Goal: Task Accomplishment & Management: Manage account settings

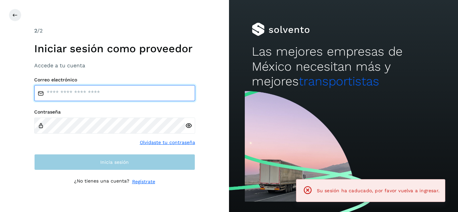
type input "**********"
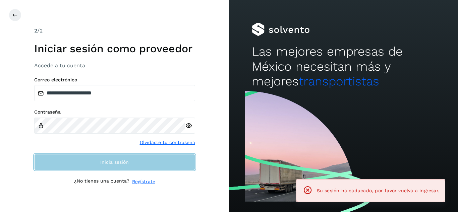
click at [139, 167] on button "Inicia sesión" at bounding box center [114, 162] width 161 height 16
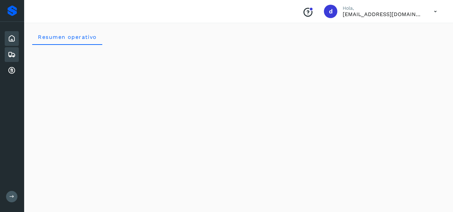
click at [13, 56] on icon at bounding box center [12, 55] width 8 height 8
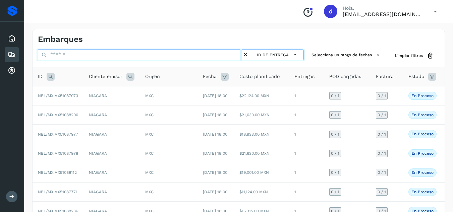
click at [140, 57] on input "text" at bounding box center [140, 55] width 204 height 11
paste input "**********"
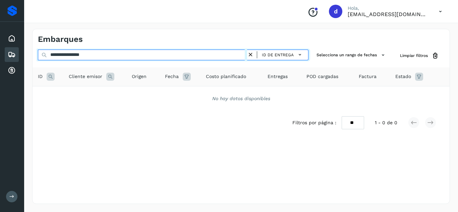
type input "**********"
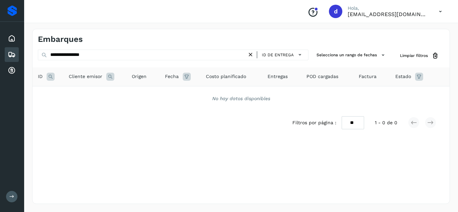
click at [249, 55] on icon at bounding box center [250, 54] width 7 height 7
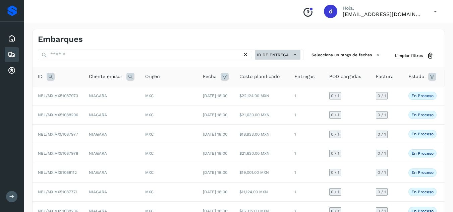
click at [294, 54] on icon at bounding box center [294, 54] width 7 height 7
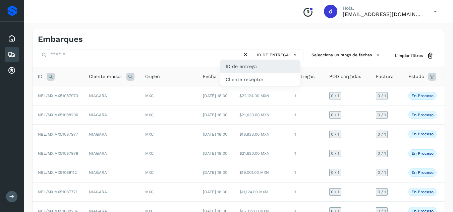
click at [273, 65] on div "ID de entrega" at bounding box center [260, 66] width 80 height 13
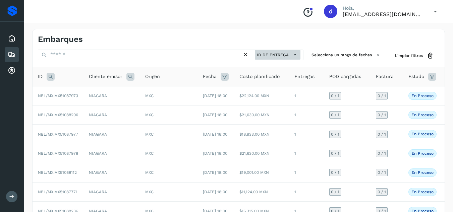
click at [286, 54] on span "ID de entrega" at bounding box center [273, 55] width 32 height 6
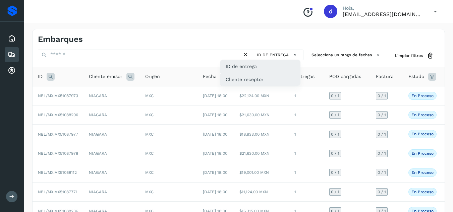
click at [245, 81] on div "Cliente receptor" at bounding box center [260, 79] width 80 height 13
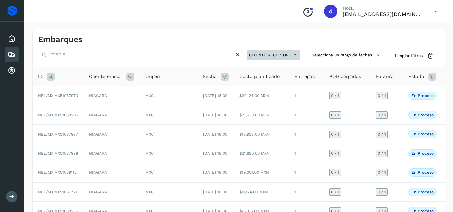
click at [270, 54] on span "Cliente receptor" at bounding box center [269, 55] width 40 height 6
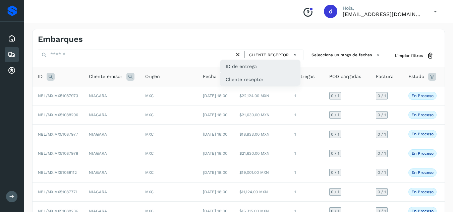
click at [250, 68] on div "ID de entrega" at bounding box center [260, 66] width 80 height 13
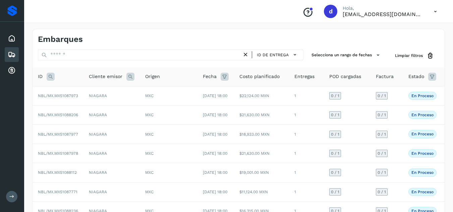
click at [49, 77] on icon at bounding box center [51, 77] width 8 height 8
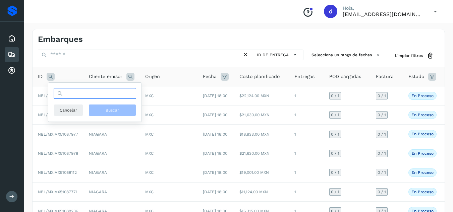
click at [70, 93] on input "text" at bounding box center [95, 93] width 82 height 11
paste input "**********"
type input "**********"
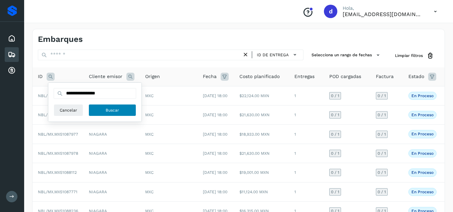
click at [97, 107] on button "Buscar" at bounding box center [112, 110] width 48 height 12
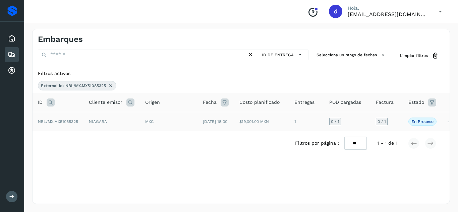
click at [76, 124] on span "NBL/MX.MX51085325" at bounding box center [58, 121] width 40 height 5
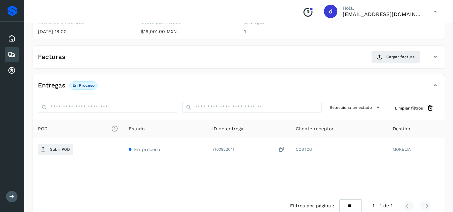
scroll to position [101, 0]
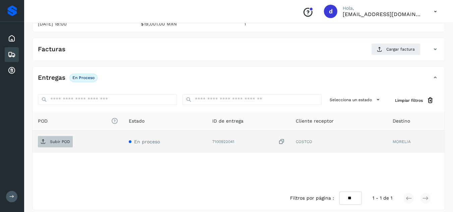
click at [66, 144] on p "Subir POD" at bounding box center [60, 141] width 20 height 5
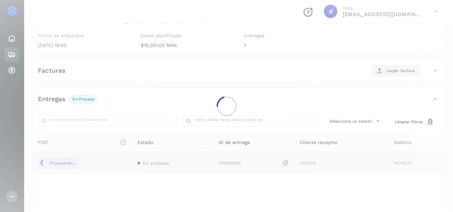
scroll to position [67, 0]
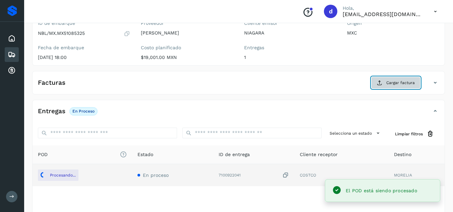
click at [387, 79] on button "Cargar factura" at bounding box center [395, 83] width 49 height 12
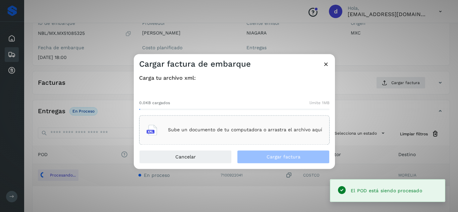
click at [269, 127] on p "Sube un documento de tu computadora o arrastra el archivo aquí" at bounding box center [245, 130] width 154 height 6
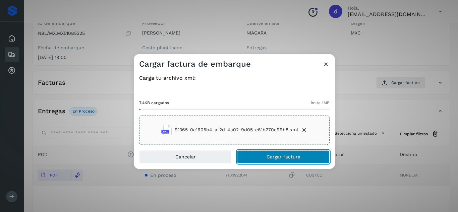
click at [283, 157] on span "Cargar factura" at bounding box center [283, 156] width 34 height 5
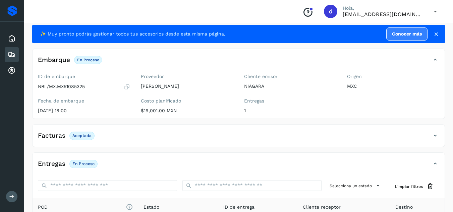
scroll to position [0, 0]
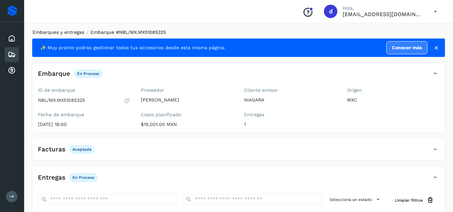
click at [76, 32] on link "Embarques y entregas" at bounding box center [58, 31] width 52 height 5
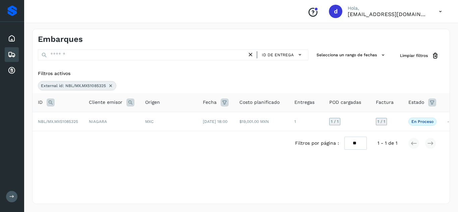
click at [109, 85] on icon at bounding box center [110, 85] width 5 height 5
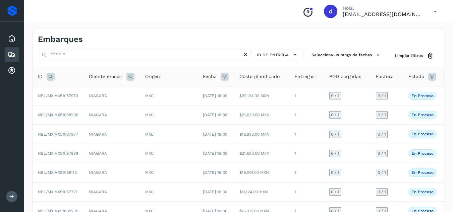
click at [49, 76] on icon at bounding box center [51, 77] width 8 height 8
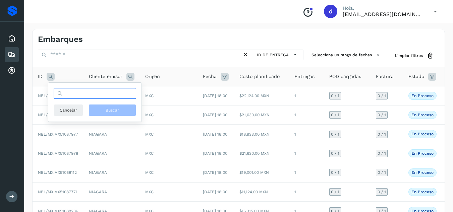
click at [87, 96] on input "text" at bounding box center [95, 93] width 82 height 11
paste input "**********"
type input "**********"
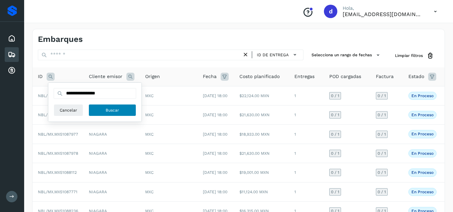
click at [113, 110] on span "Buscar" at bounding box center [112, 110] width 13 height 6
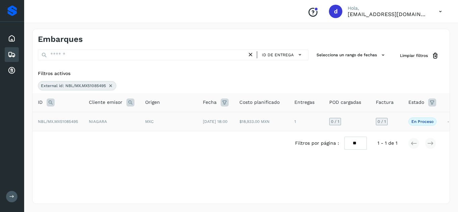
click at [72, 123] on span "NBL/MX.MX51085495" at bounding box center [58, 121] width 40 height 5
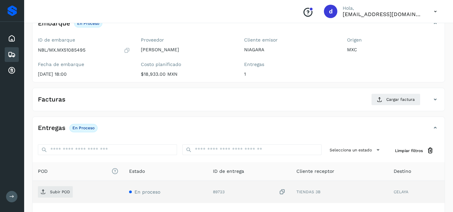
scroll to position [101, 0]
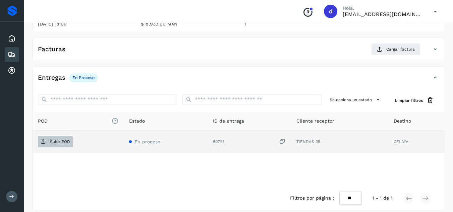
click at [54, 142] on p "Subir POD" at bounding box center [60, 141] width 20 height 5
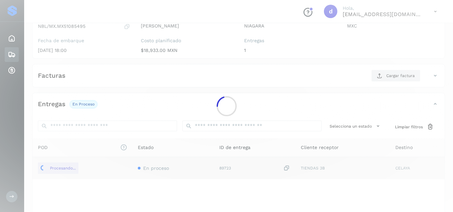
scroll to position [34, 0]
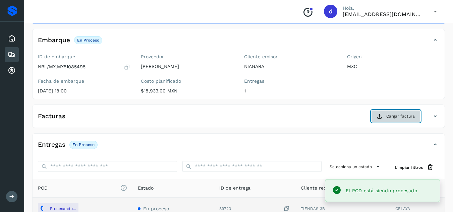
click at [395, 115] on span "Cargar factura" at bounding box center [400, 116] width 28 height 6
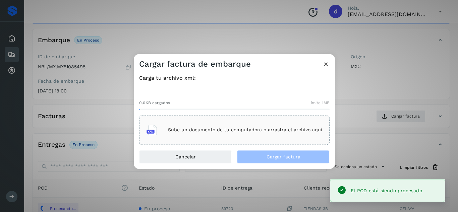
click at [237, 125] on div "Sube un documento de tu computadora o arrastra el archivo aquí" at bounding box center [234, 130] width 176 height 18
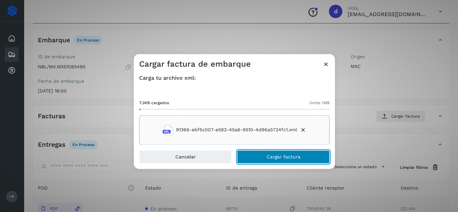
click at [272, 153] on button "Cargar factura" at bounding box center [283, 156] width 92 height 13
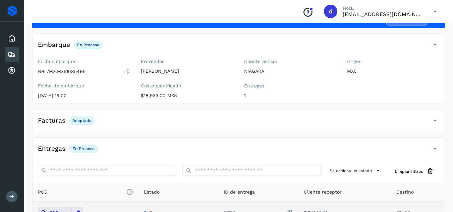
scroll to position [0, 0]
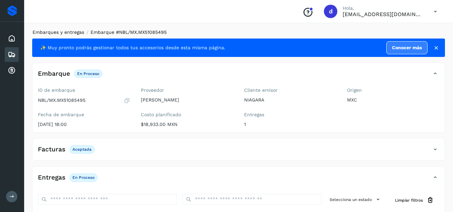
click at [44, 30] on link "Embarques y entregas" at bounding box center [58, 31] width 52 height 5
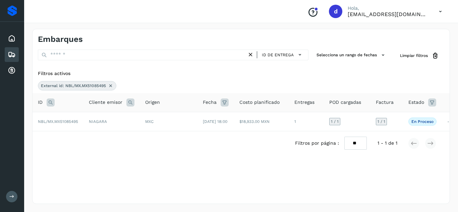
click at [111, 85] on icon at bounding box center [110, 85] width 5 height 5
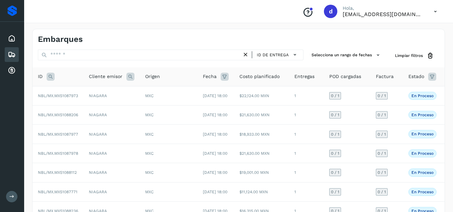
click at [48, 76] on icon at bounding box center [51, 77] width 8 height 8
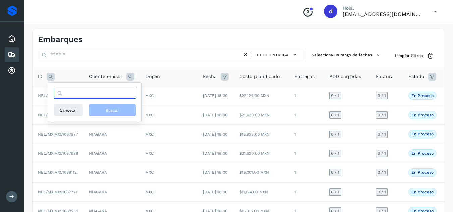
click at [91, 92] on input "text" at bounding box center [95, 93] width 82 height 11
paste input "**********"
type input "**********"
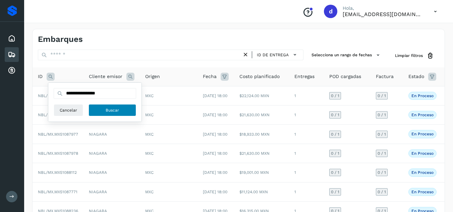
click at [104, 106] on button "Buscar" at bounding box center [112, 110] width 48 height 12
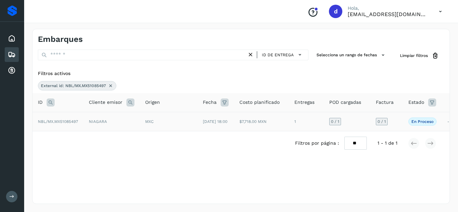
click at [58, 123] on span "NBL/MX.MX51085497" at bounding box center [58, 121] width 40 height 5
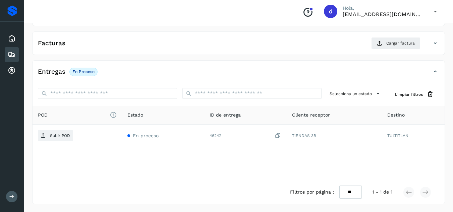
scroll to position [107, 0]
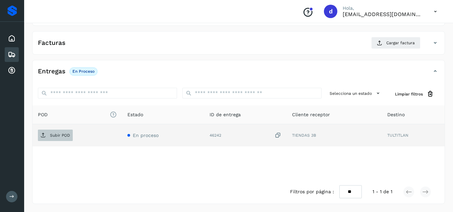
click at [47, 133] on span "Subir POD" at bounding box center [55, 135] width 35 height 11
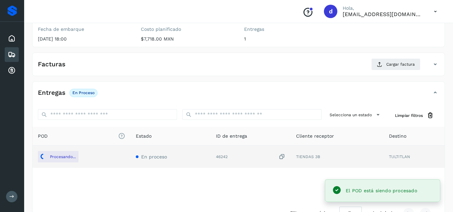
scroll to position [73, 0]
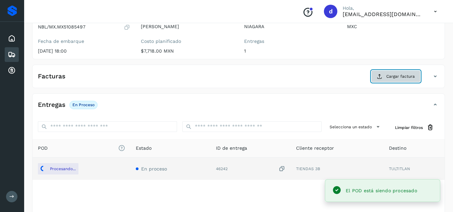
click at [384, 75] on button "Cargar factura" at bounding box center [395, 76] width 49 height 12
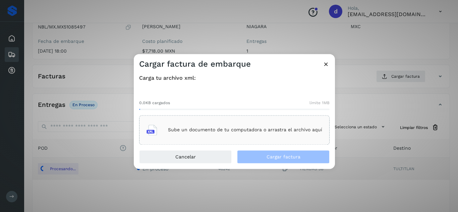
click at [230, 128] on p "Sube un documento de tu computadora o arrastra el archivo aquí" at bounding box center [245, 130] width 154 height 6
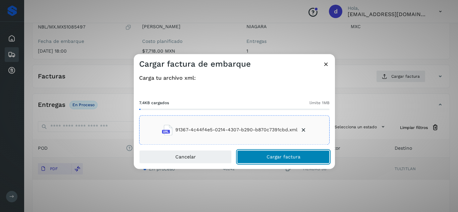
click at [293, 154] on button "Cargar factura" at bounding box center [283, 156] width 92 height 13
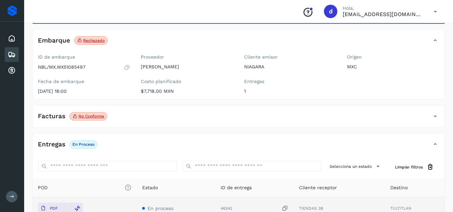
scroll to position [0, 0]
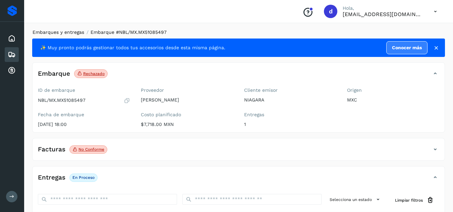
click at [70, 32] on link "Embarques y entregas" at bounding box center [58, 31] width 52 height 5
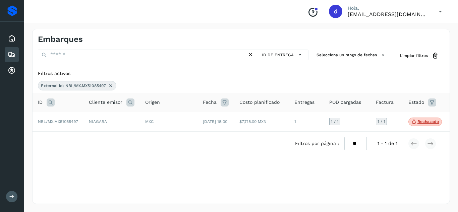
click at [109, 84] on icon at bounding box center [110, 85] width 5 height 5
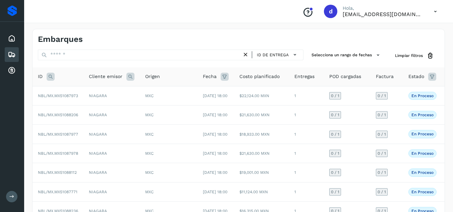
click at [49, 73] on icon at bounding box center [51, 77] width 8 height 8
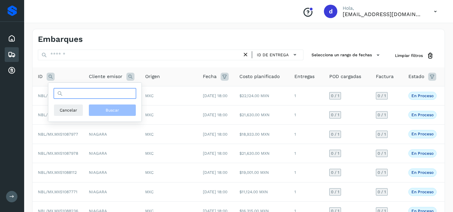
click at [80, 97] on input "text" at bounding box center [95, 93] width 82 height 11
paste input "**********"
type input "**********"
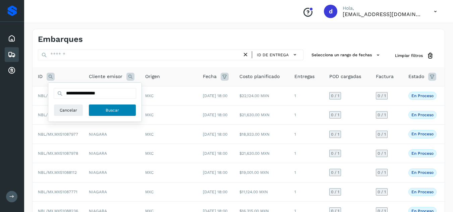
click at [101, 114] on button "Buscar" at bounding box center [112, 110] width 48 height 12
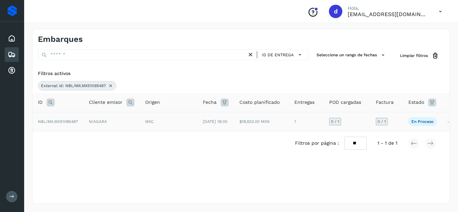
click at [50, 123] on span "NBL/MX.MX51085487" at bounding box center [58, 121] width 40 height 5
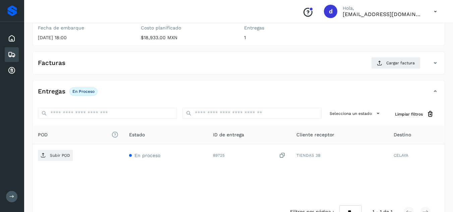
scroll to position [107, 0]
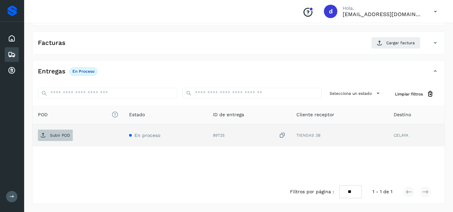
click at [64, 136] on p "Subir POD" at bounding box center [60, 135] width 20 height 5
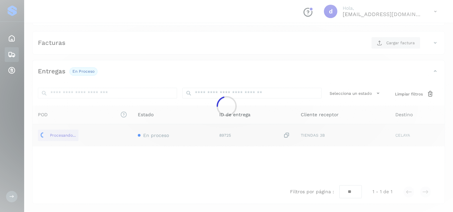
scroll to position [73, 0]
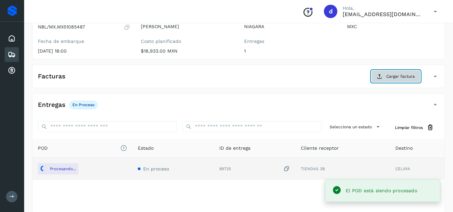
click at [385, 78] on button "Cargar factura" at bounding box center [395, 76] width 49 height 12
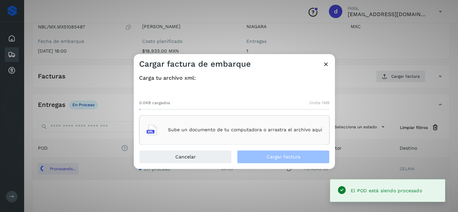
click at [239, 128] on p "Sube un documento de tu computadora o arrastra el archivo aquí" at bounding box center [245, 130] width 154 height 6
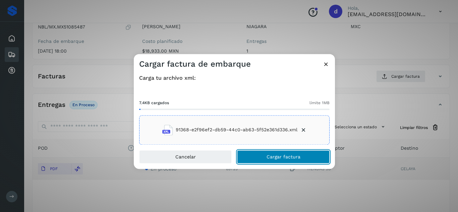
click at [274, 154] on span "Cargar factura" at bounding box center [283, 156] width 34 height 5
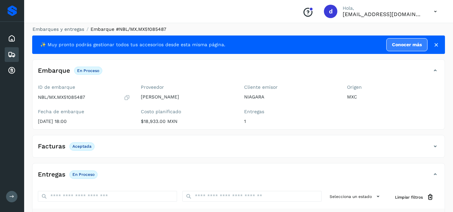
scroll to position [0, 0]
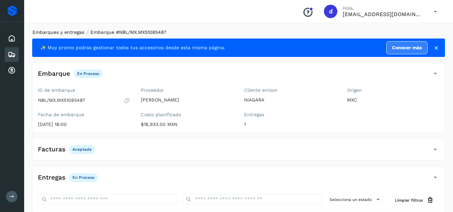
click at [81, 34] on link "Embarques y entregas" at bounding box center [58, 31] width 52 height 5
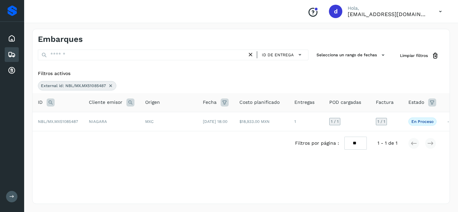
click at [145, 61] on div "ID de entrega" at bounding box center [173, 56] width 270 height 12
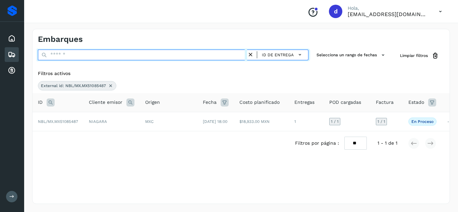
click at [146, 58] on input "text" at bounding box center [142, 55] width 209 height 11
paste input "**********"
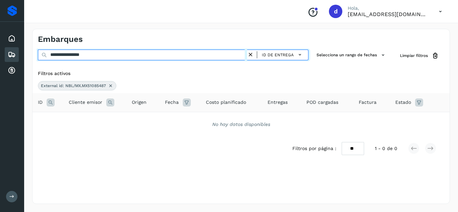
type input "**********"
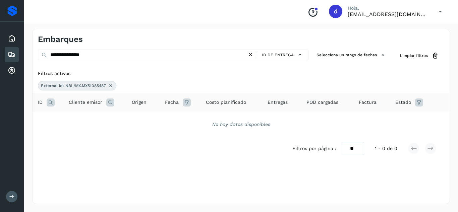
click at [252, 53] on icon at bounding box center [250, 54] width 7 height 7
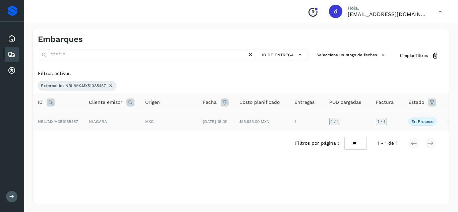
click at [111, 86] on icon at bounding box center [110, 85] width 5 height 5
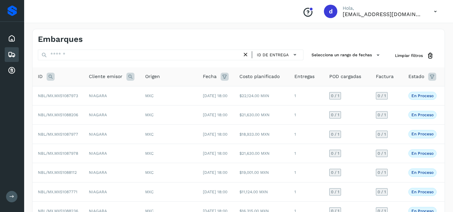
click at [53, 78] on icon at bounding box center [51, 77] width 8 height 8
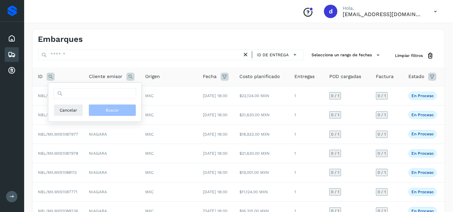
click at [81, 100] on div "Cancelar Buscar" at bounding box center [95, 102] width 82 height 28
click at [85, 94] on input "text" at bounding box center [95, 93] width 82 height 11
paste input "**********"
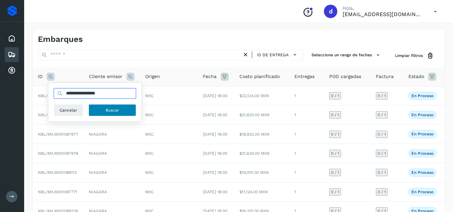
type input "**********"
click at [109, 109] on span "Buscar" at bounding box center [112, 110] width 13 height 6
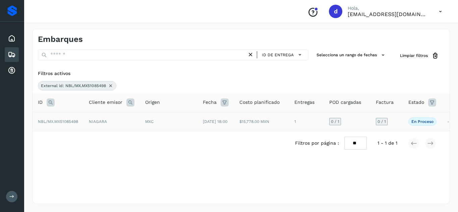
click at [71, 122] on span "NBL/MX.MX51085498" at bounding box center [58, 121] width 40 height 5
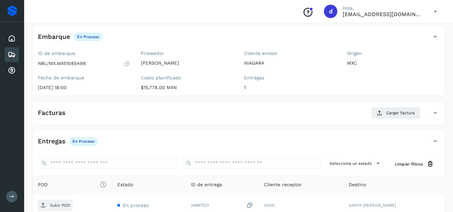
scroll to position [67, 0]
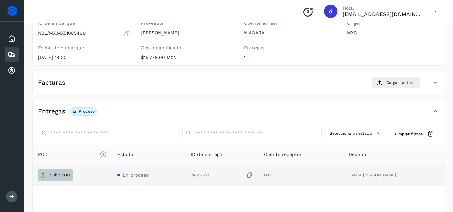
click at [60, 175] on p "Subir POD" at bounding box center [60, 175] width 20 height 5
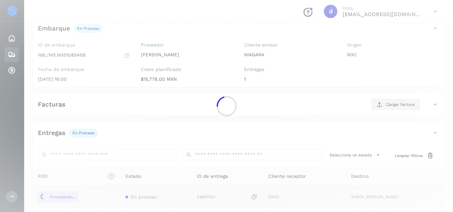
scroll to position [34, 0]
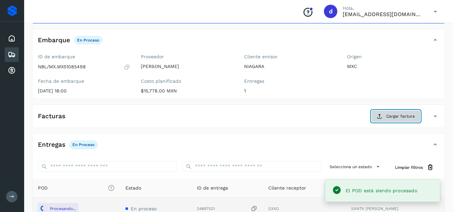
click at [382, 119] on button "Cargar factura" at bounding box center [395, 116] width 49 height 12
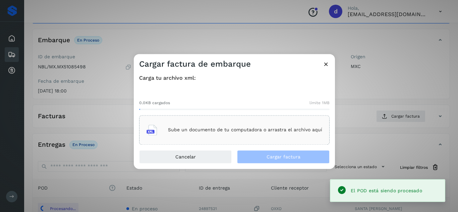
click at [274, 127] on p "Sube un documento de tu computadora o arrastra el archivo aquí" at bounding box center [245, 130] width 154 height 6
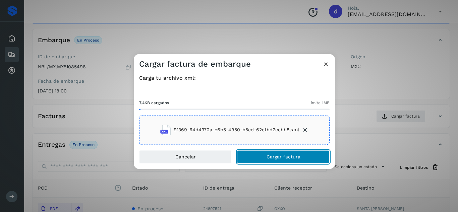
click at [269, 159] on span "Cargar factura" at bounding box center [283, 156] width 34 height 5
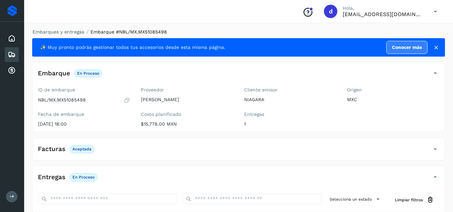
scroll to position [0, 0]
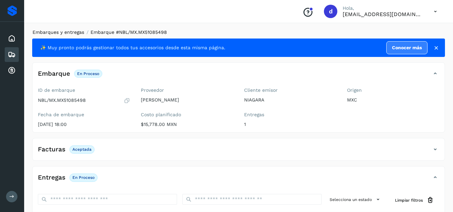
click at [70, 34] on link "Embarques y entregas" at bounding box center [58, 31] width 52 height 5
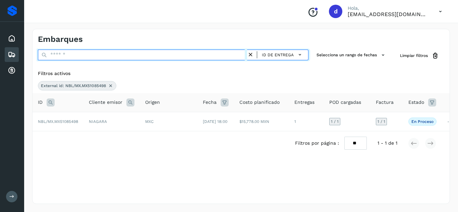
click at [214, 52] on input "text" at bounding box center [142, 55] width 209 height 11
paste input "**********"
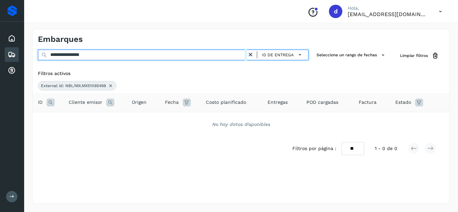
type input "**********"
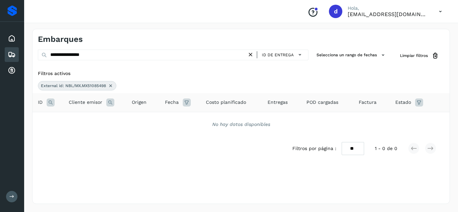
drag, startPoint x: 249, startPoint y: 55, endPoint x: 244, endPoint y: 53, distance: 6.0
click at [250, 54] on icon at bounding box center [250, 54] width 7 height 7
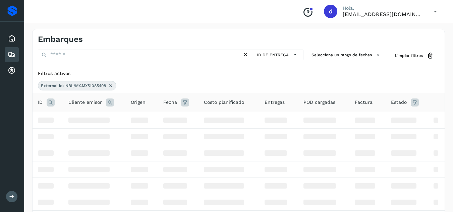
click at [113, 84] on icon at bounding box center [110, 85] width 5 height 5
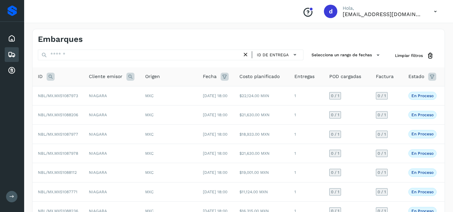
click at [51, 76] on icon at bounding box center [51, 77] width 8 height 8
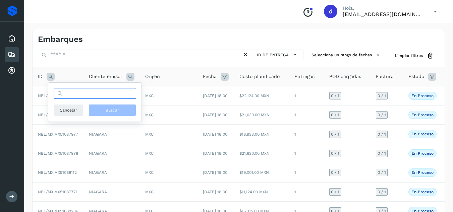
click at [75, 95] on input "text" at bounding box center [95, 93] width 82 height 11
paste input "**********"
type input "**********"
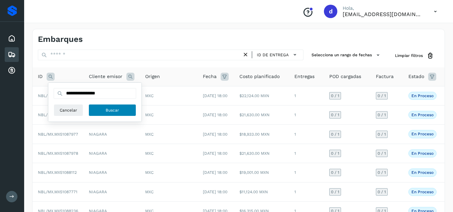
click at [109, 106] on button "Buscar" at bounding box center [112, 110] width 48 height 12
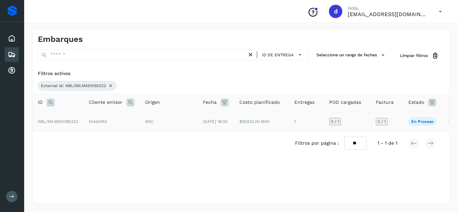
click at [70, 121] on span "NBL/MX.MX51085323" at bounding box center [58, 121] width 40 height 5
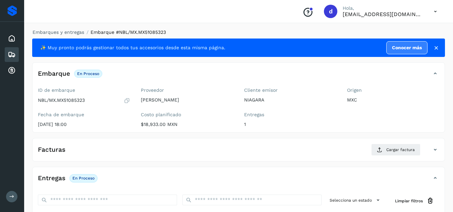
scroll to position [101, 0]
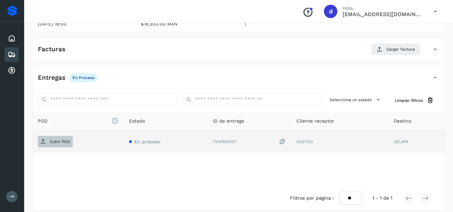
click at [67, 143] on p "Subir POD" at bounding box center [60, 141] width 20 height 5
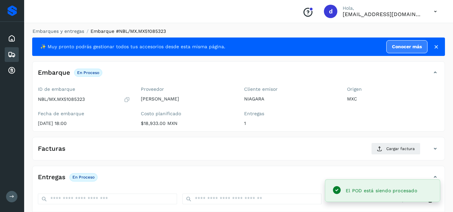
scroll to position [0, 0]
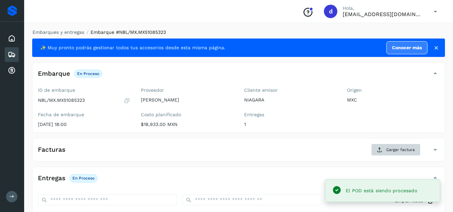
drag, startPoint x: 392, startPoint y: 144, endPoint x: 391, endPoint y: 147, distance: 3.4
click at [391, 145] on div "Facturas Cargar factura Aún no has subido ninguna factura" at bounding box center [238, 149] width 412 height 23
click at [390, 147] on button "Cargar factura" at bounding box center [395, 150] width 49 height 12
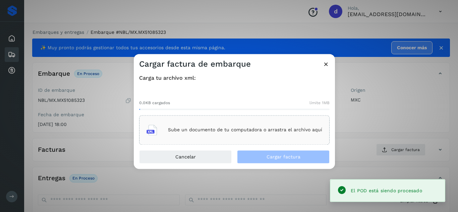
click at [210, 133] on div "Sube un documento de tu computadora o arrastra el archivo aquí" at bounding box center [234, 130] width 176 height 18
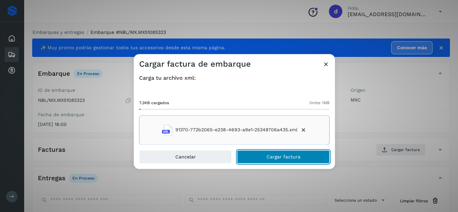
click at [274, 156] on span "Cargar factura" at bounding box center [283, 156] width 34 height 5
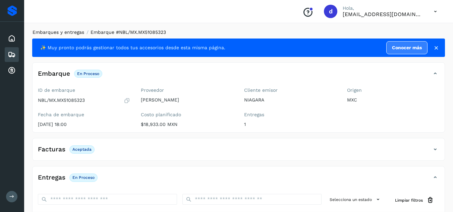
click at [60, 33] on link "Embarques y entregas" at bounding box center [58, 31] width 52 height 5
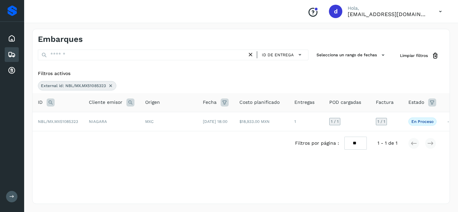
click at [110, 86] on icon at bounding box center [110, 85] width 5 height 5
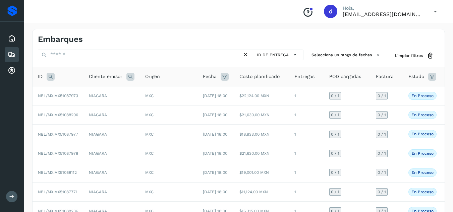
click at [46, 74] on div "ID" at bounding box center [58, 77] width 40 height 8
click at [50, 77] on icon at bounding box center [51, 77] width 8 height 8
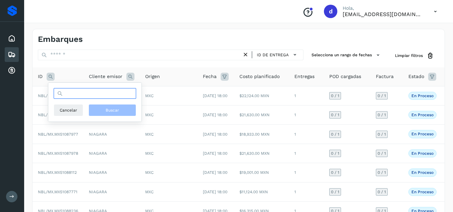
click at [71, 95] on input "text" at bounding box center [95, 93] width 82 height 11
paste input "**********"
type input "**********"
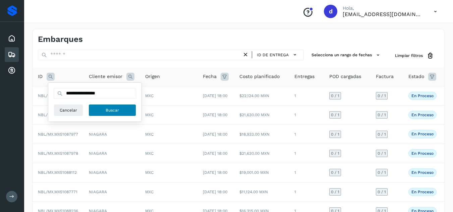
click at [118, 111] on span "Buscar" at bounding box center [112, 110] width 13 height 6
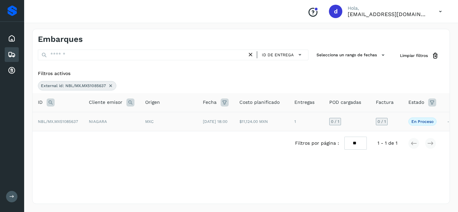
click at [53, 124] on span "NBL/MX.MX51085637" at bounding box center [58, 121] width 40 height 5
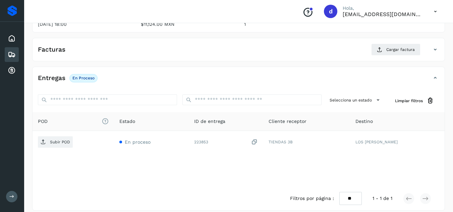
scroll to position [101, 0]
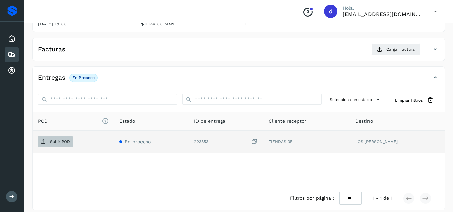
click at [58, 139] on p "Subir POD" at bounding box center [60, 141] width 20 height 5
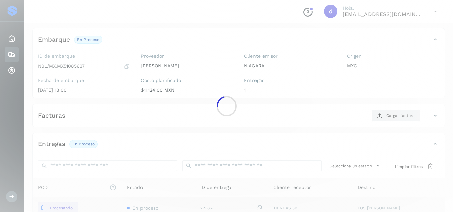
scroll to position [34, 0]
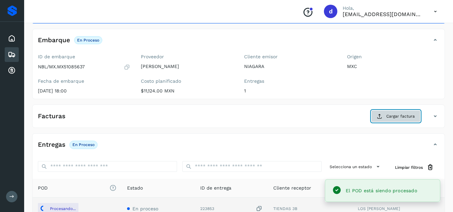
click at [395, 119] on span "Cargar factura" at bounding box center [400, 116] width 28 height 6
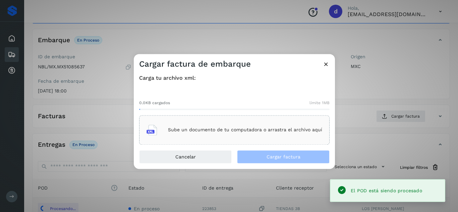
click at [280, 129] on p "Sube un documento de tu computadora o arrastra el archivo aquí" at bounding box center [245, 130] width 154 height 6
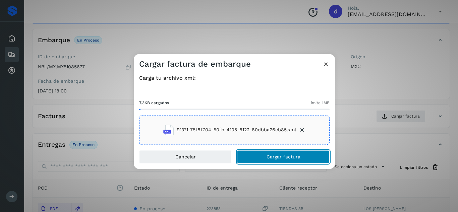
click at [266, 152] on button "Cargar factura" at bounding box center [283, 156] width 92 height 13
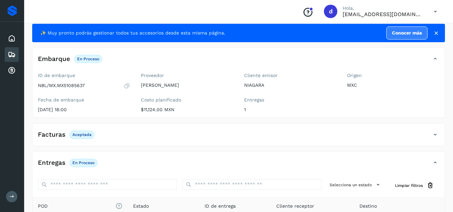
scroll to position [0, 0]
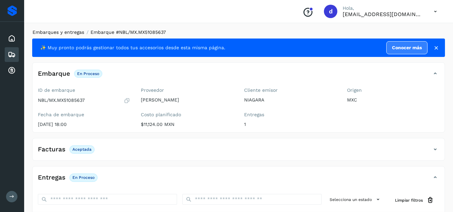
click at [66, 32] on link "Embarques y entregas" at bounding box center [58, 31] width 52 height 5
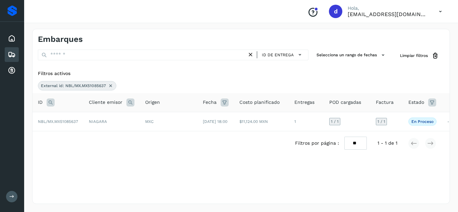
click at [109, 84] on icon at bounding box center [110, 85] width 5 height 5
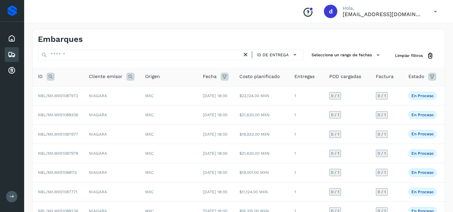
click at [53, 77] on icon at bounding box center [51, 77] width 8 height 8
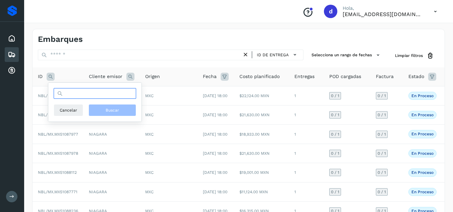
click at [105, 94] on input "text" at bounding box center [95, 93] width 82 height 11
paste input "**********"
type input "**********"
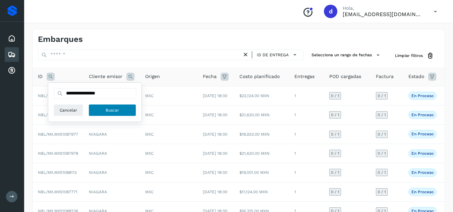
click at [105, 108] on button "Buscar" at bounding box center [112, 110] width 48 height 12
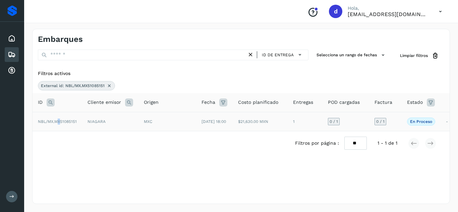
click at [59, 122] on span "NBL/MX.MX51085151" at bounding box center [57, 121] width 39 height 5
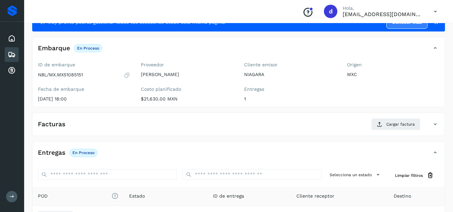
scroll to position [67, 0]
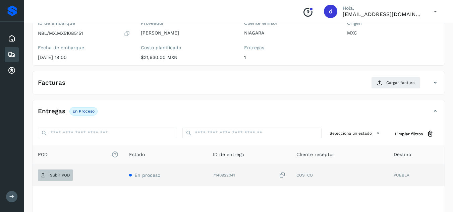
click at [54, 176] on p "Subir POD" at bounding box center [60, 175] width 20 height 5
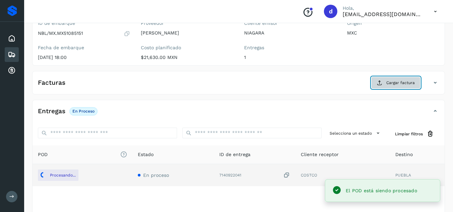
click at [398, 79] on button "Cargar factura" at bounding box center [395, 83] width 49 height 12
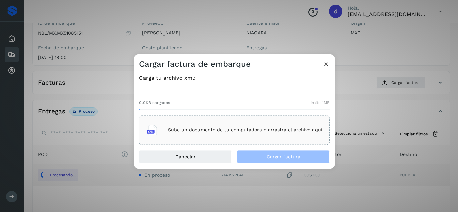
click at [247, 124] on div "Sube un documento de tu computadora o arrastra el archivo aquí" at bounding box center [234, 130] width 176 height 18
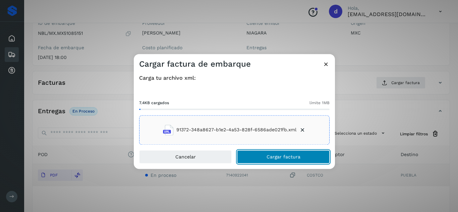
click at [282, 156] on span "Cargar factura" at bounding box center [283, 156] width 34 height 5
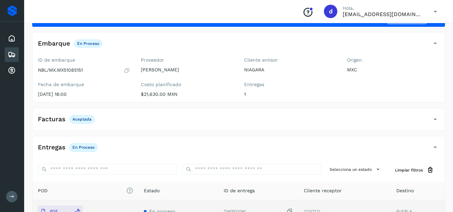
scroll to position [0, 0]
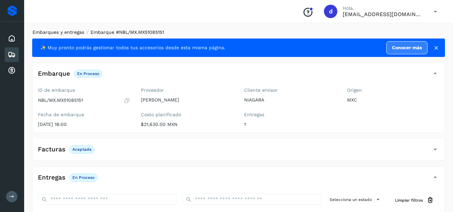
click at [70, 34] on link "Embarques y entregas" at bounding box center [58, 31] width 52 height 5
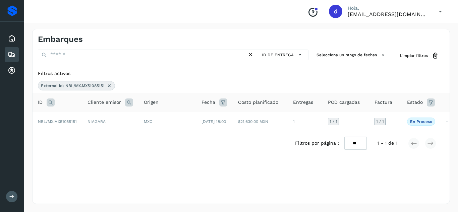
click at [48, 103] on icon at bounding box center [51, 102] width 8 height 8
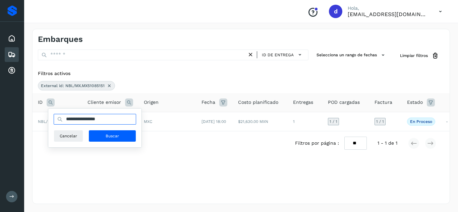
drag, startPoint x: 123, startPoint y: 119, endPoint x: 64, endPoint y: 122, distance: 59.7
click at [64, 122] on input "**********" at bounding box center [95, 119] width 82 height 11
paste input "**********"
type input "**********"
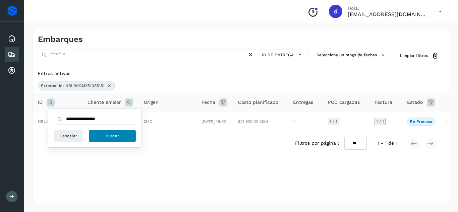
click at [101, 133] on button "Buscar" at bounding box center [112, 136] width 48 height 12
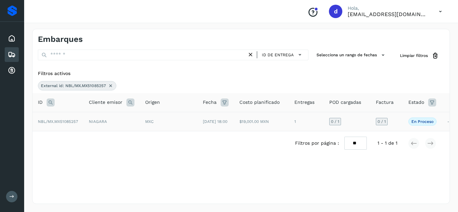
click at [66, 121] on span "NBL/MX.MX51085257" at bounding box center [58, 121] width 40 height 5
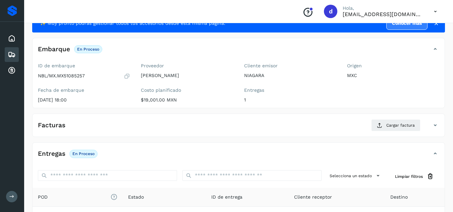
scroll to position [67, 0]
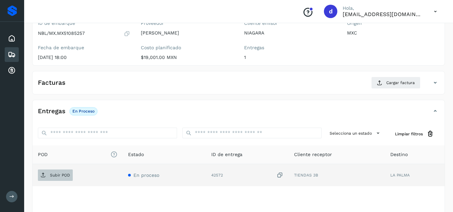
click at [65, 176] on p "Subir POD" at bounding box center [60, 175] width 20 height 5
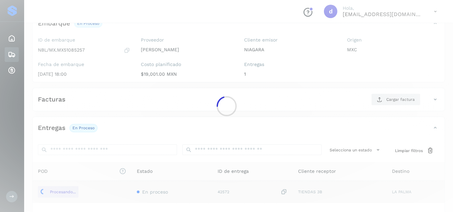
scroll to position [34, 0]
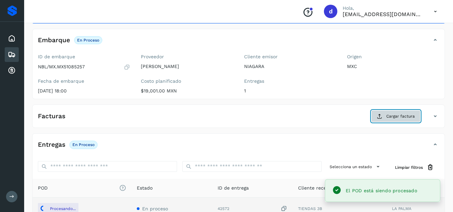
click at [410, 119] on span "Cargar factura" at bounding box center [400, 116] width 28 height 6
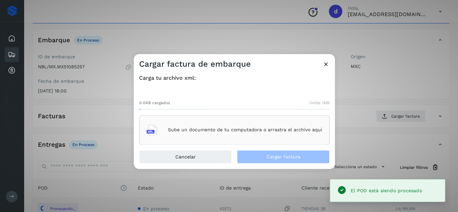
click at [268, 128] on p "Sube un documento de tu computadora o arrastra el archivo aquí" at bounding box center [245, 130] width 154 height 6
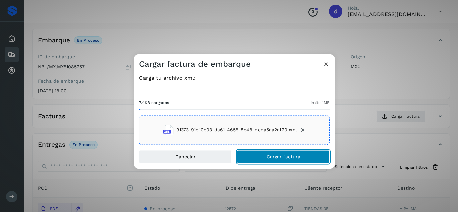
click at [261, 157] on button "Cargar factura" at bounding box center [283, 156] width 92 height 13
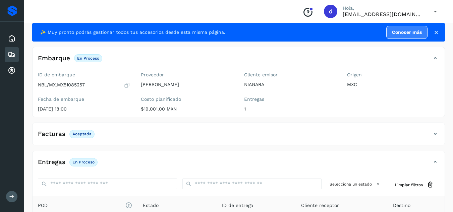
scroll to position [0, 0]
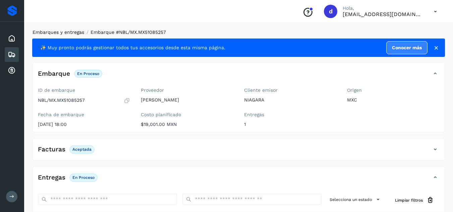
click at [71, 33] on link "Embarques y entregas" at bounding box center [58, 31] width 52 height 5
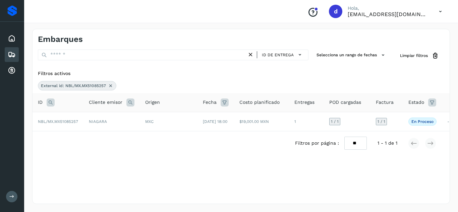
click at [109, 85] on icon at bounding box center [110, 85] width 5 height 5
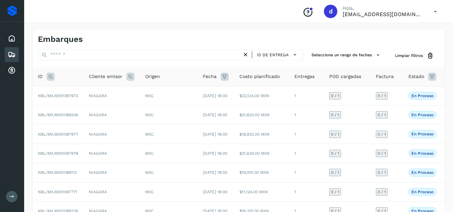
click at [51, 78] on icon at bounding box center [51, 77] width 8 height 8
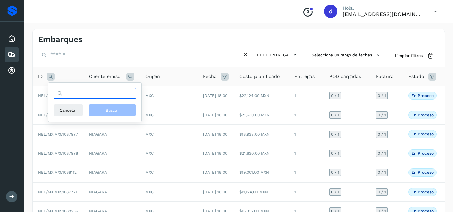
click at [72, 95] on input "text" at bounding box center [95, 93] width 82 height 11
paste input "**********"
type input "**********"
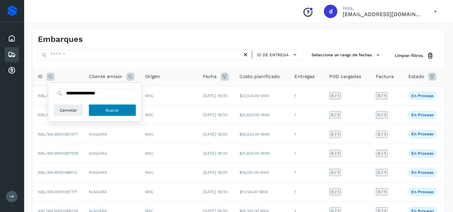
click at [106, 115] on button "Buscar" at bounding box center [112, 110] width 48 height 12
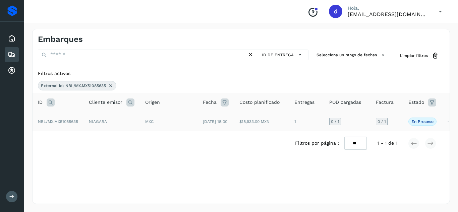
click at [76, 124] on span "NBL/MX.MX51085635" at bounding box center [58, 121] width 40 height 5
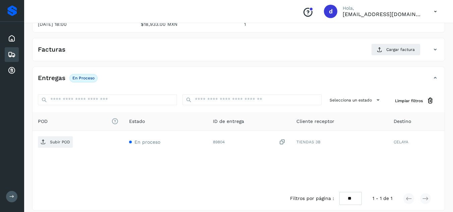
scroll to position [101, 0]
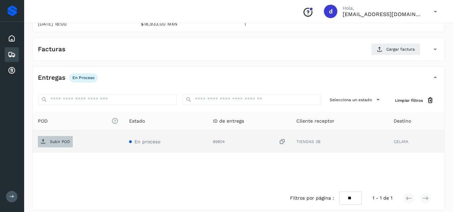
click at [62, 144] on p "Subir POD" at bounding box center [60, 141] width 20 height 5
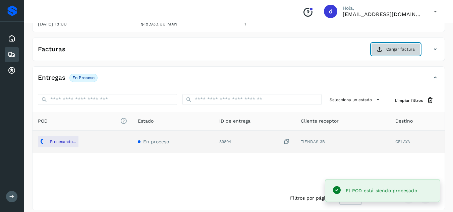
click at [383, 50] on button "Cargar factura" at bounding box center [395, 49] width 49 height 12
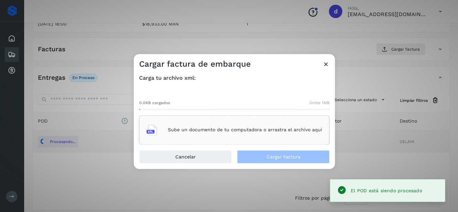
click at [261, 128] on p "Sube un documento de tu computadora o arrastra el archivo aquí" at bounding box center [245, 130] width 154 height 6
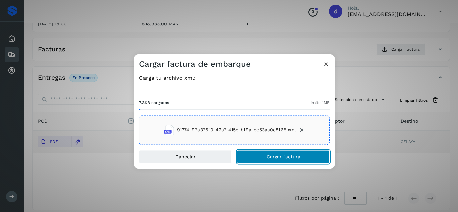
click at [285, 158] on span "Cargar factura" at bounding box center [283, 156] width 34 height 5
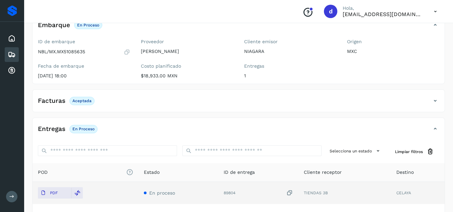
scroll to position [0, 0]
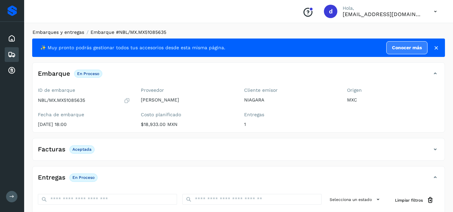
click at [57, 32] on link "Embarques y entregas" at bounding box center [58, 31] width 52 height 5
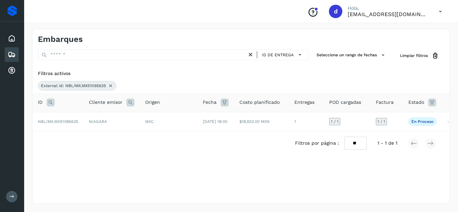
click at [111, 86] on icon at bounding box center [110, 85] width 5 height 5
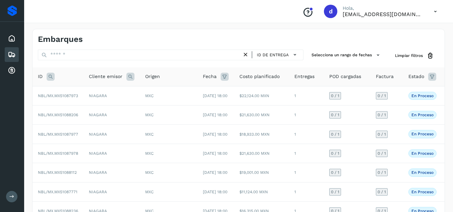
click at [47, 75] on icon at bounding box center [51, 77] width 8 height 8
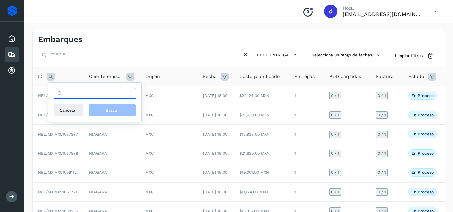
click at [80, 96] on input "text" at bounding box center [95, 93] width 82 height 11
paste input "**********"
type input "**********"
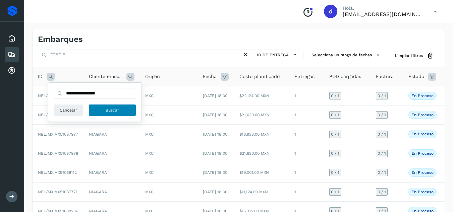
click at [108, 105] on button "Buscar" at bounding box center [112, 110] width 48 height 12
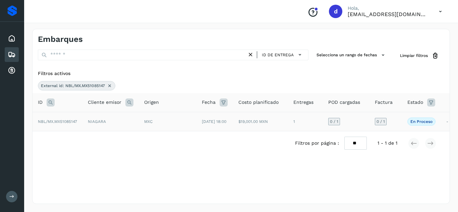
click at [50, 123] on span "NBL/MX.MX51085147" at bounding box center [57, 121] width 39 height 5
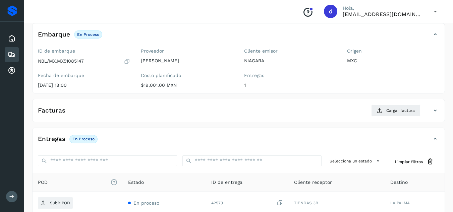
scroll to position [101, 0]
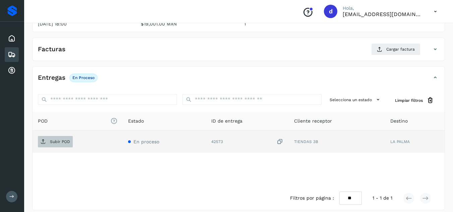
click at [57, 144] on span "Subir POD" at bounding box center [55, 141] width 35 height 11
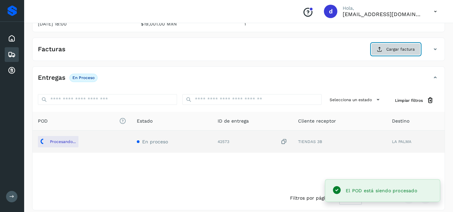
click at [389, 51] on span "Cargar factura" at bounding box center [400, 49] width 28 height 6
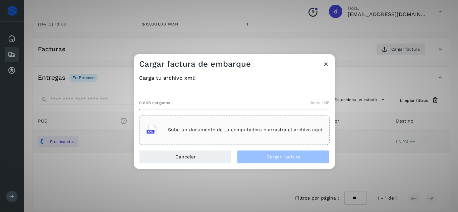
click at [196, 128] on main "Proveedores Inicio Embarques Cuentas por cobrar Salir Conoce nuestros beneficio…" at bounding box center [229, 58] width 458 height 319
click at [202, 130] on p "Sube un documento de tu computadora o arrastra el archivo aquí" at bounding box center [245, 130] width 154 height 6
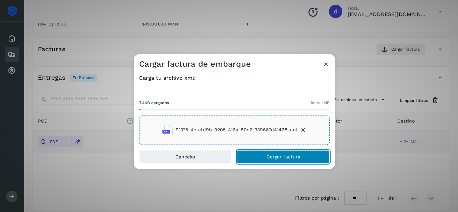
click at [286, 158] on span "Cargar factura" at bounding box center [283, 156] width 34 height 5
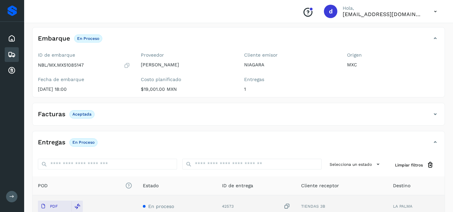
scroll to position [0, 0]
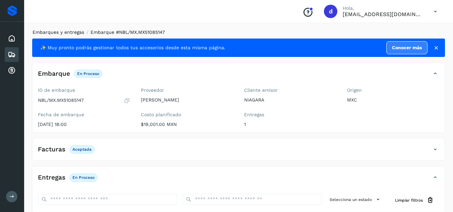
click at [72, 34] on link "Embarques y entregas" at bounding box center [58, 31] width 52 height 5
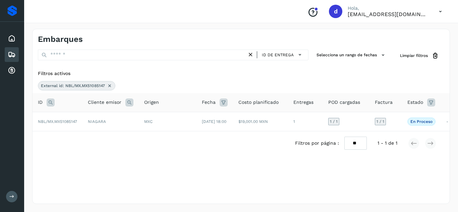
click at [112, 85] on icon at bounding box center [109, 85] width 5 height 5
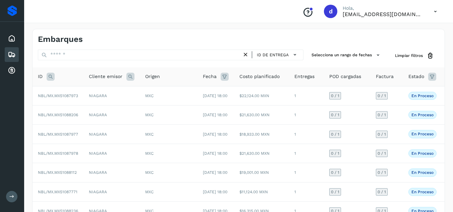
click at [52, 76] on icon at bounding box center [51, 77] width 8 height 8
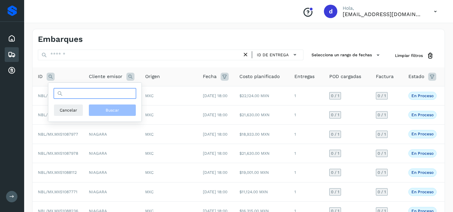
click at [77, 94] on input "text" at bounding box center [95, 93] width 82 height 11
paste input "**********"
type input "**********"
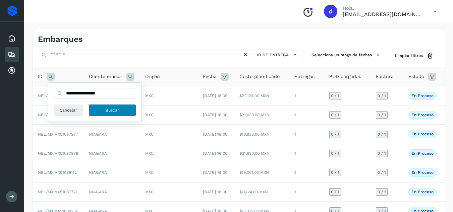
click at [111, 106] on button "Buscar" at bounding box center [112, 110] width 48 height 12
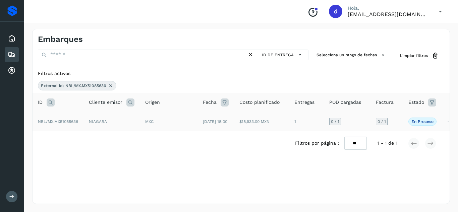
click at [48, 123] on span "NBL/MX.MX51085636" at bounding box center [58, 121] width 40 height 5
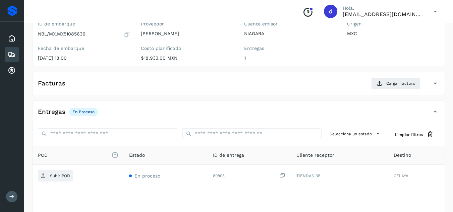
scroll to position [67, 0]
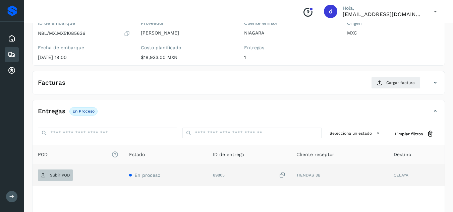
click at [56, 174] on p "Subir POD" at bounding box center [60, 175] width 20 height 5
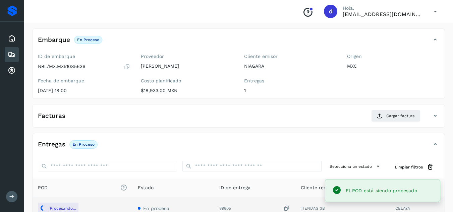
scroll to position [34, 0]
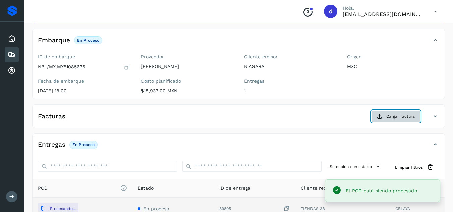
click at [393, 116] on span "Cargar factura" at bounding box center [400, 116] width 28 height 6
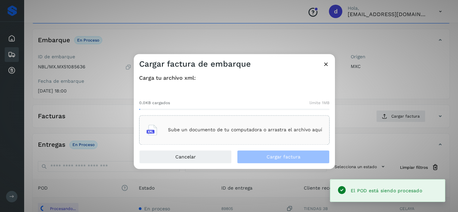
click at [280, 129] on p "Sube un documento de tu computadora o arrastra el archivo aquí" at bounding box center [245, 130] width 154 height 6
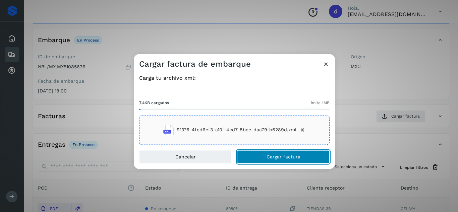
click at [294, 157] on span "Cargar factura" at bounding box center [283, 156] width 34 height 5
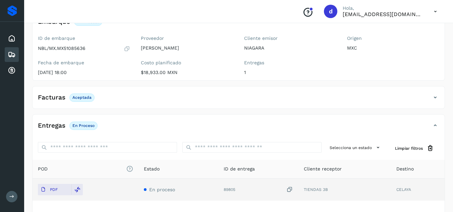
scroll to position [67, 0]
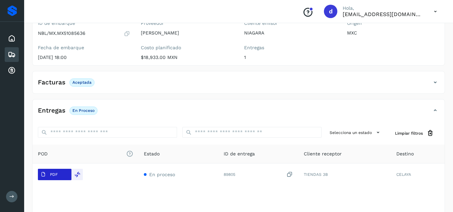
click at [58, 173] on span "PDF" at bounding box center [49, 174] width 22 height 11
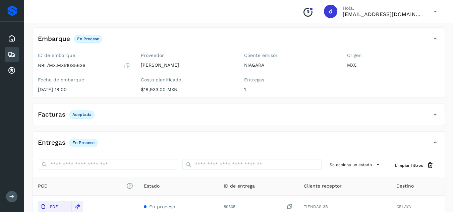
scroll to position [0, 0]
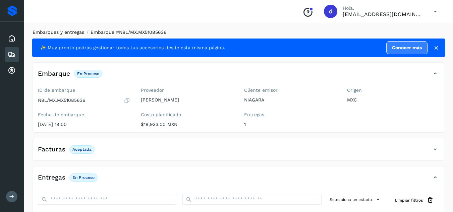
click at [68, 35] on link "Embarques y entregas" at bounding box center [58, 31] width 52 height 5
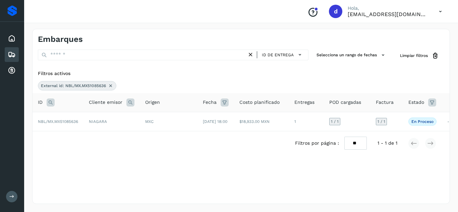
click at [114, 85] on div "External id: NBL/MX.MX51085636" at bounding box center [77, 85] width 78 height 9
click at [112, 85] on icon at bounding box center [110, 85] width 5 height 5
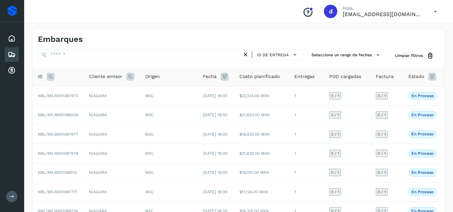
click at [49, 78] on icon at bounding box center [51, 77] width 8 height 8
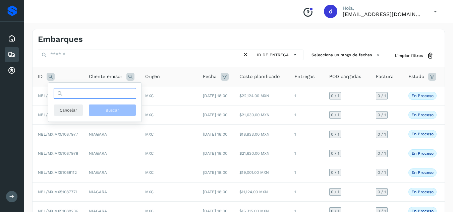
click at [78, 96] on input "text" at bounding box center [95, 93] width 82 height 11
paste input "**********"
type input "**********"
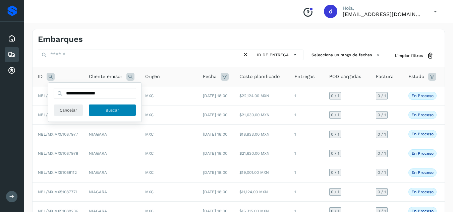
click at [102, 106] on button "Buscar" at bounding box center [112, 110] width 48 height 12
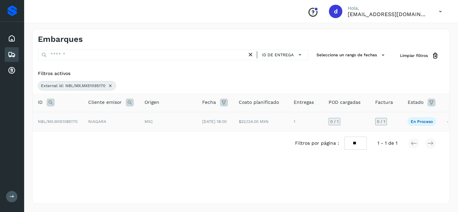
click at [51, 123] on span "NBL/MX.MX51085170" at bounding box center [58, 121] width 40 height 5
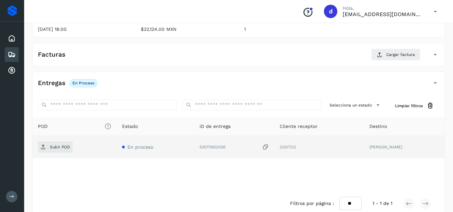
scroll to position [107, 0]
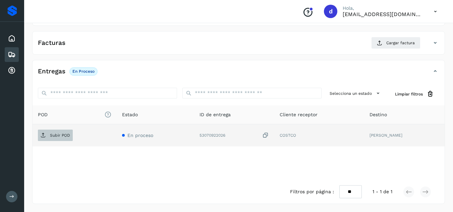
click at [62, 134] on p "Subir POD" at bounding box center [60, 135] width 20 height 5
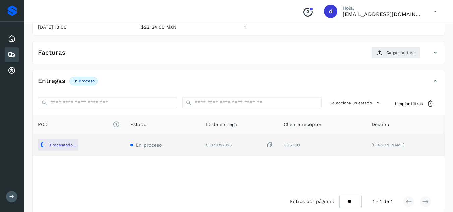
scroll to position [40, 0]
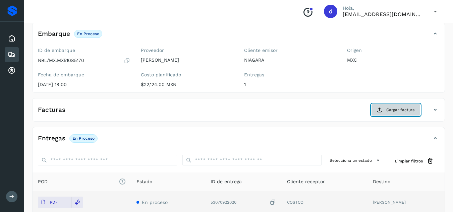
click at [378, 113] on icon at bounding box center [379, 109] width 5 height 5
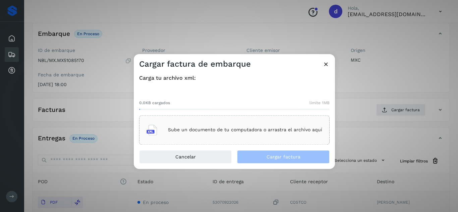
click at [249, 129] on p "Sube un documento de tu computadora o arrastra el archivo aquí" at bounding box center [245, 130] width 154 height 6
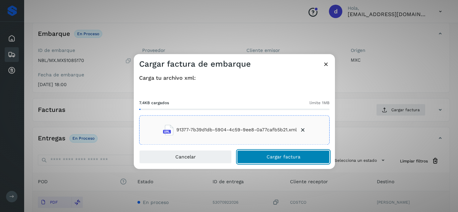
click at [288, 157] on span "Cargar factura" at bounding box center [283, 156] width 34 height 5
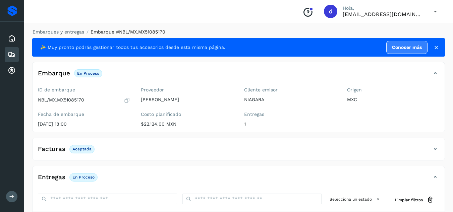
scroll to position [0, 0]
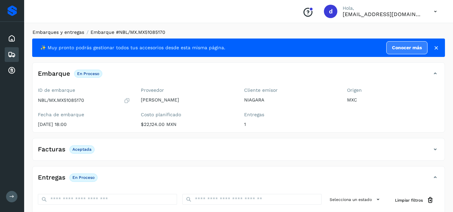
click at [74, 33] on link "Embarques y entregas" at bounding box center [58, 31] width 52 height 5
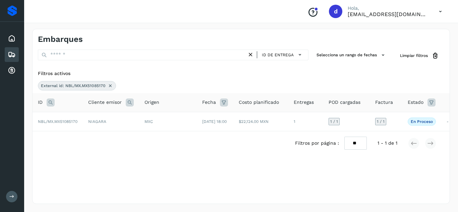
click at [109, 86] on icon at bounding box center [110, 85] width 5 height 5
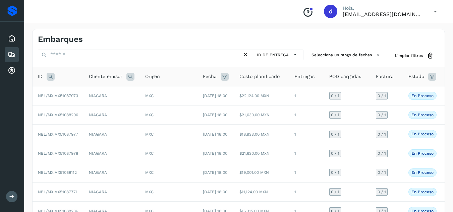
click at [47, 77] on icon at bounding box center [51, 77] width 8 height 8
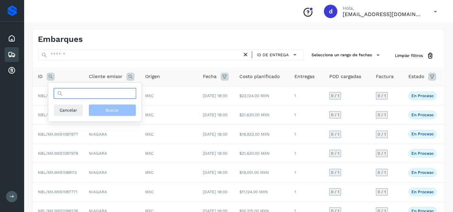
click at [77, 94] on input "text" at bounding box center [95, 93] width 82 height 11
paste input "**********"
type input "**********"
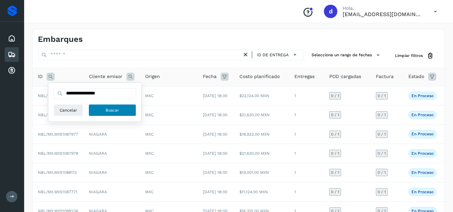
click at [115, 112] on span "Buscar" at bounding box center [112, 110] width 13 height 6
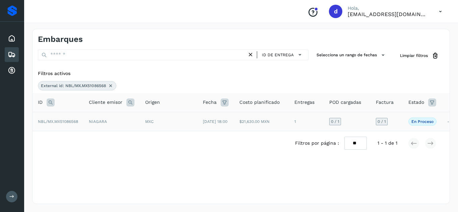
click at [69, 123] on span "NBL/MX.MX51086568" at bounding box center [58, 121] width 40 height 5
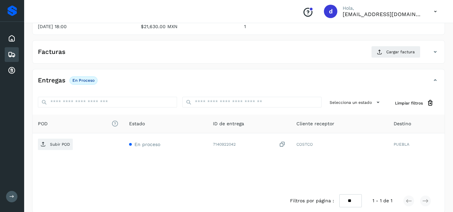
scroll to position [101, 0]
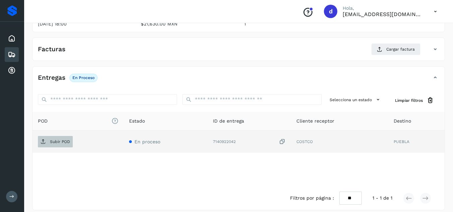
click at [65, 146] on span "Subir POD" at bounding box center [55, 141] width 35 height 11
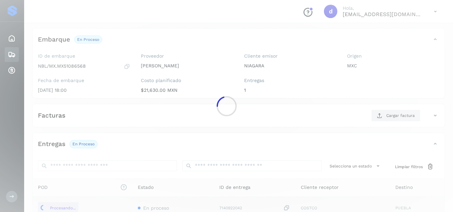
scroll to position [34, 0]
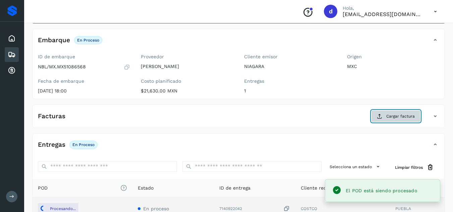
click at [384, 114] on button "Cargar factura" at bounding box center [395, 116] width 49 height 12
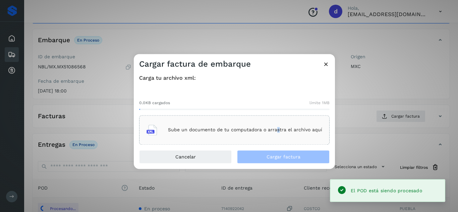
click at [277, 128] on p "Sube un documento de tu computadora o arrastra el archivo aquí" at bounding box center [245, 130] width 154 height 6
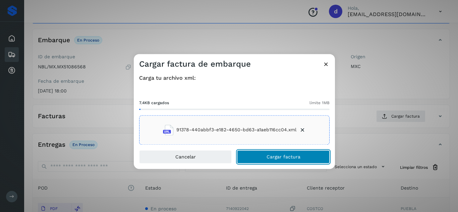
click at [295, 156] on span "Cargar factura" at bounding box center [283, 156] width 34 height 5
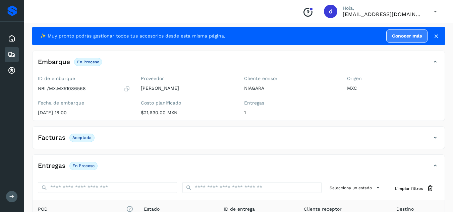
scroll to position [0, 0]
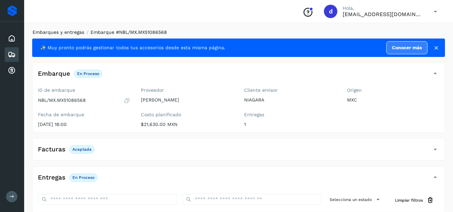
click at [56, 30] on link "Embarques y entregas" at bounding box center [58, 31] width 52 height 5
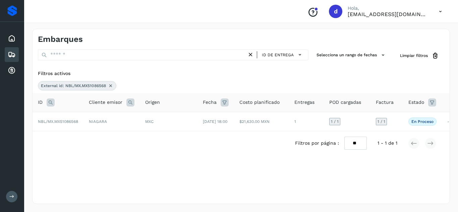
click at [110, 85] on icon at bounding box center [110, 85] width 5 height 5
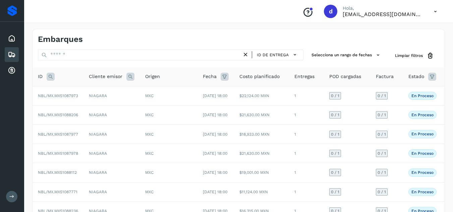
click at [52, 76] on icon at bounding box center [51, 77] width 8 height 8
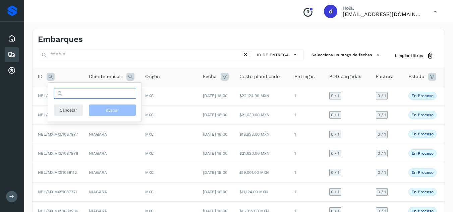
click at [66, 94] on input "text" at bounding box center [95, 93] width 82 height 11
paste input "**********"
type input "**********"
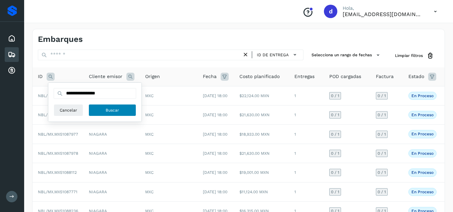
click at [129, 111] on button "Buscar" at bounding box center [112, 110] width 48 height 12
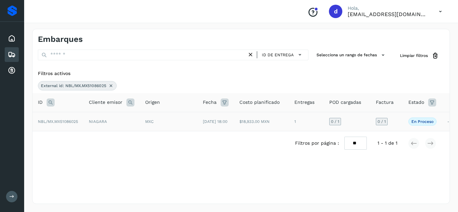
click at [65, 123] on span "NBL/MX.MX51086025" at bounding box center [58, 121] width 40 height 5
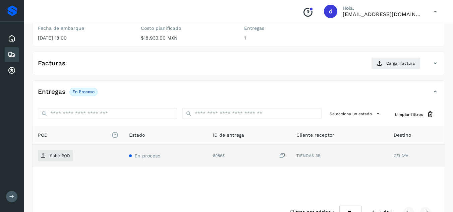
scroll to position [101, 0]
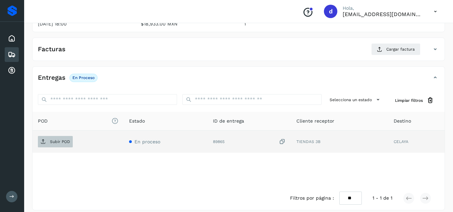
click at [67, 139] on p "Subir POD" at bounding box center [60, 141] width 20 height 5
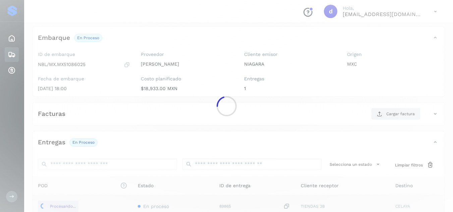
scroll to position [34, 0]
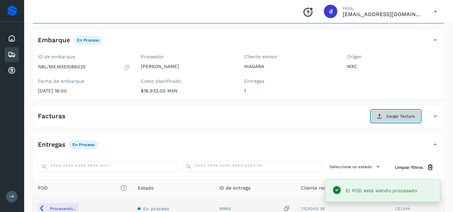
click at [380, 120] on button "Cargar factura" at bounding box center [395, 116] width 49 height 12
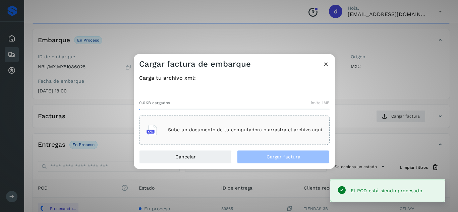
click at [276, 138] on div "Sube un documento de tu computadora o arrastra el archivo aquí" at bounding box center [234, 130] width 176 height 18
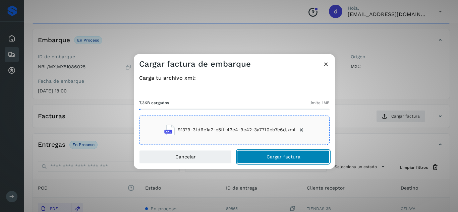
click at [267, 156] on span "Cargar factura" at bounding box center [283, 156] width 34 height 5
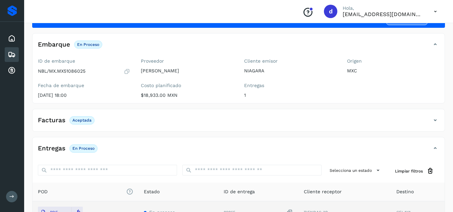
scroll to position [0, 0]
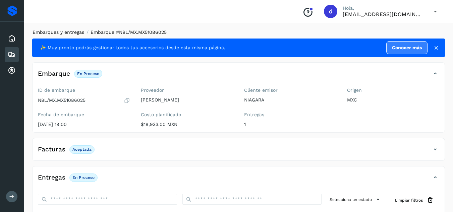
click at [60, 31] on link "Embarques y entregas" at bounding box center [58, 31] width 52 height 5
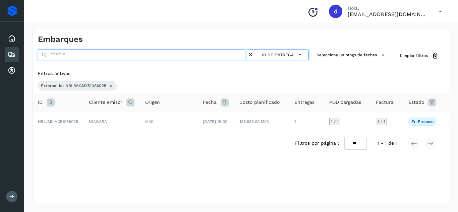
click at [138, 54] on input "text" at bounding box center [142, 55] width 209 height 11
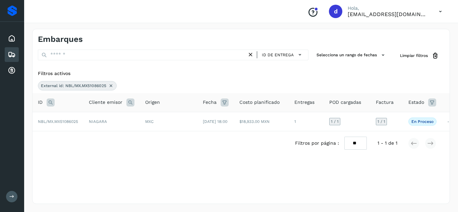
drag, startPoint x: 167, startPoint y: 67, endPoint x: 80, endPoint y: 84, distance: 87.8
click at [166, 67] on div "Filtros activos External id: NBL/MX.MX51086025" at bounding box center [240, 80] width 417 height 26
drag, startPoint x: 112, startPoint y: 86, endPoint x: 101, endPoint y: 86, distance: 10.7
click at [112, 86] on icon at bounding box center [110, 85] width 5 height 5
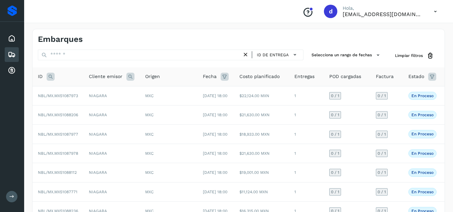
click at [52, 78] on icon at bounding box center [51, 77] width 8 height 8
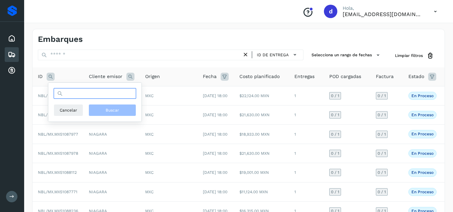
click at [67, 94] on input "text" at bounding box center [95, 93] width 82 height 11
paste input "**********"
type input "**********"
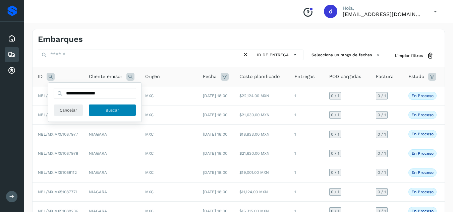
click at [105, 110] on button "Buscar" at bounding box center [112, 110] width 48 height 12
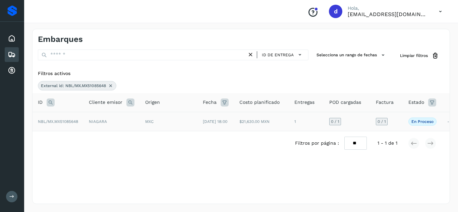
click at [63, 123] on span "NBL/MX.MX51085648" at bounding box center [58, 121] width 40 height 5
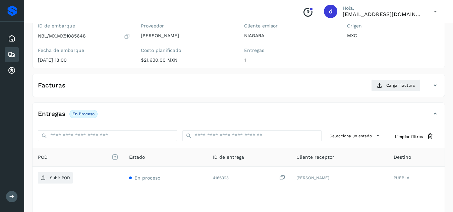
scroll to position [67, 0]
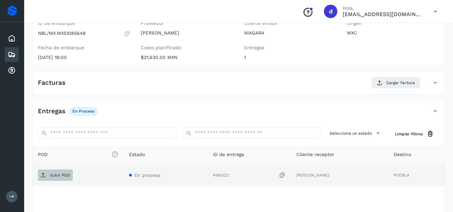
click at [57, 176] on p "Subir POD" at bounding box center [60, 175] width 20 height 5
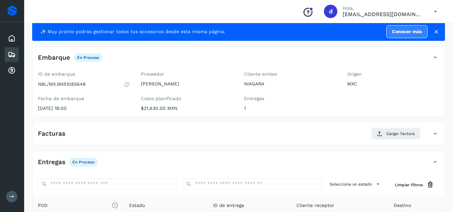
scroll to position [0, 0]
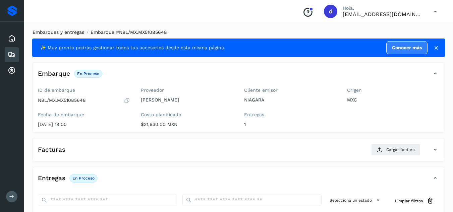
click at [67, 31] on link "Embarques y entregas" at bounding box center [58, 31] width 52 height 5
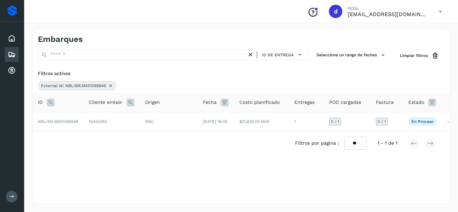
click at [112, 86] on icon at bounding box center [110, 85] width 5 height 5
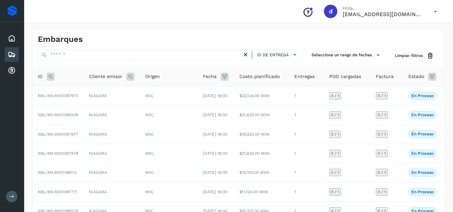
click at [52, 76] on icon at bounding box center [51, 77] width 8 height 8
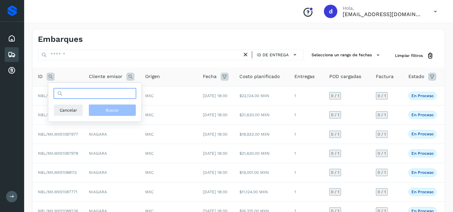
click at [66, 95] on input "text" at bounding box center [95, 93] width 82 height 11
paste input "**********"
type input "**********"
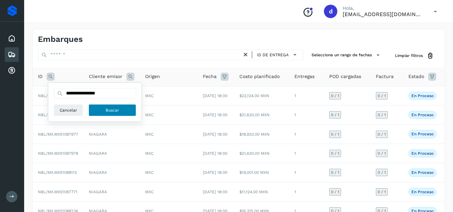
click at [103, 104] on button "Buscar" at bounding box center [112, 110] width 48 height 12
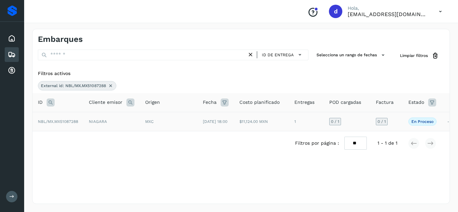
click at [60, 122] on span "NBL/MX.MX51087288" at bounding box center [58, 121] width 40 height 5
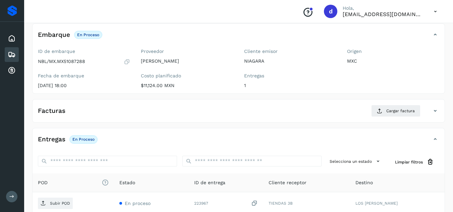
scroll to position [101, 0]
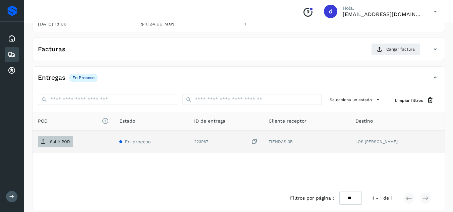
click at [62, 143] on p "Subir POD" at bounding box center [60, 141] width 20 height 5
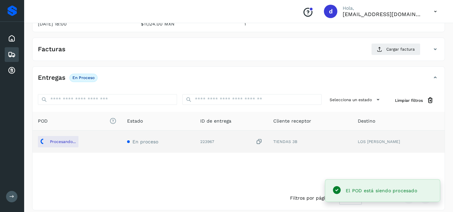
scroll to position [67, 0]
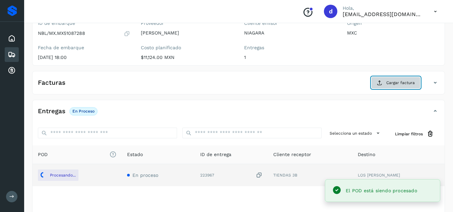
click at [380, 81] on icon at bounding box center [379, 82] width 5 height 5
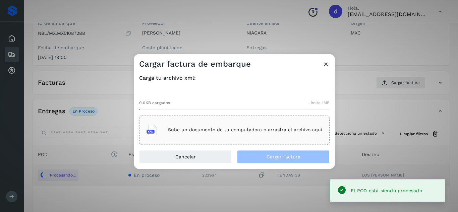
click at [197, 137] on div "Sube un documento de tu computadora o arrastra el archivo aquí" at bounding box center [234, 130] width 176 height 18
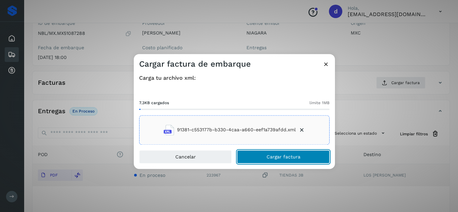
click at [289, 158] on span "Cargar factura" at bounding box center [283, 156] width 34 height 5
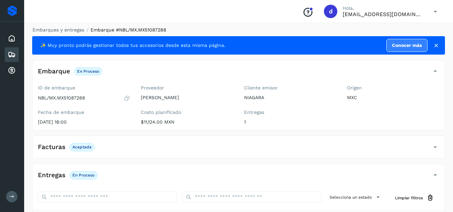
scroll to position [0, 0]
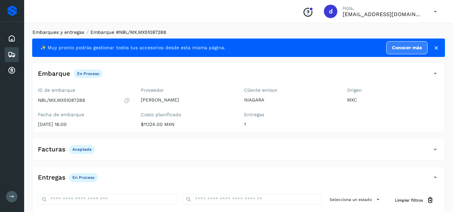
click at [61, 31] on link "Embarques y entregas" at bounding box center [58, 31] width 52 height 5
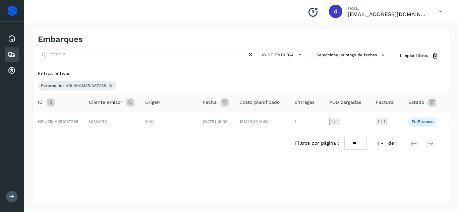
click at [110, 85] on icon at bounding box center [110, 85] width 5 height 5
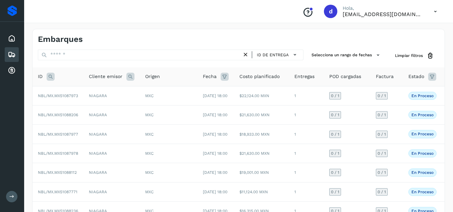
click at [49, 76] on icon at bounding box center [51, 77] width 8 height 8
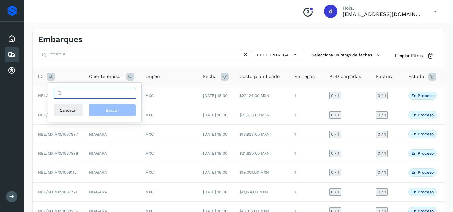
click at [79, 94] on input "text" at bounding box center [95, 93] width 82 height 11
paste input "**********"
type input "**********"
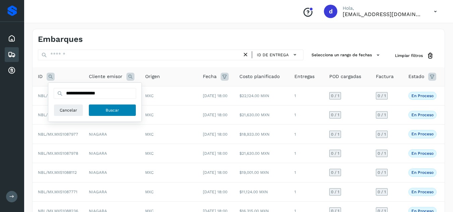
click at [130, 112] on button "Buscar" at bounding box center [112, 110] width 48 height 12
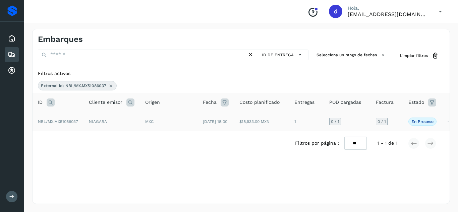
click at [59, 124] on span "NBL/MX.MX51086037" at bounding box center [58, 121] width 40 height 5
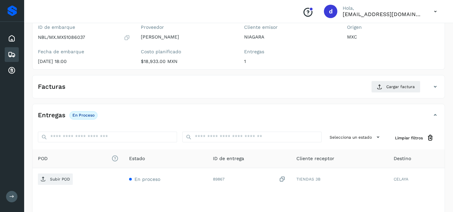
scroll to position [101, 0]
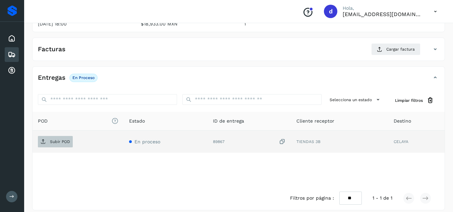
click at [59, 141] on p "Subir POD" at bounding box center [60, 141] width 20 height 5
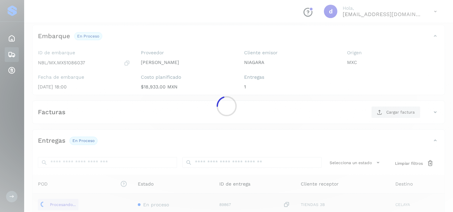
scroll to position [34, 0]
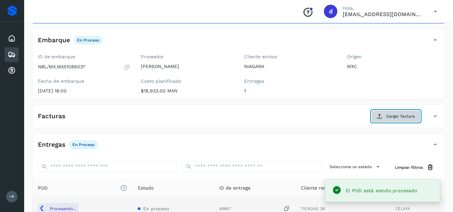
click at [380, 117] on icon at bounding box center [379, 116] width 5 height 5
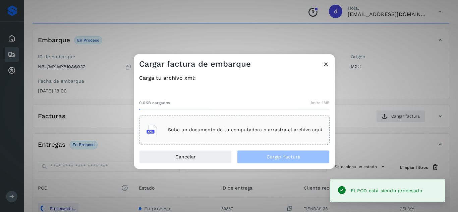
click at [274, 118] on div "Sube un documento de tu computadora o arrastra el archivo aquí" at bounding box center [234, 129] width 190 height 29
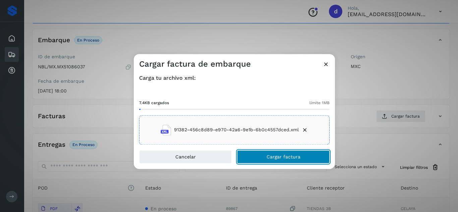
click at [291, 162] on button "Cargar factura" at bounding box center [283, 156] width 92 height 13
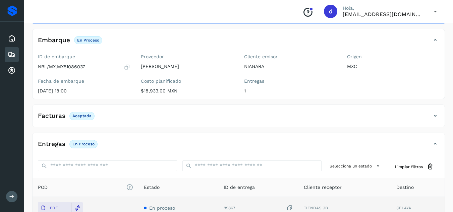
click at [240, 127] on div "Facturas Aceptada" at bounding box center [238, 118] width 412 height 17
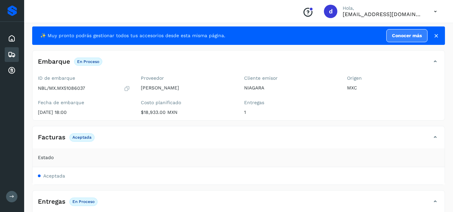
scroll to position [0, 0]
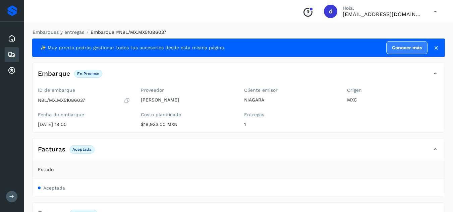
click at [55, 27] on div "Embarques y entregas Embarque #NBL/MX.MX51086037 ✨ Muy pronto podrás gestionar …" at bounding box center [238, 188] width 428 height 334
click at [67, 33] on link "Embarques y entregas" at bounding box center [58, 31] width 52 height 5
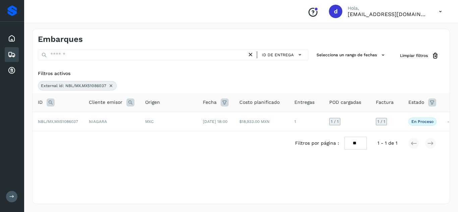
click at [111, 86] on icon at bounding box center [110, 85] width 5 height 5
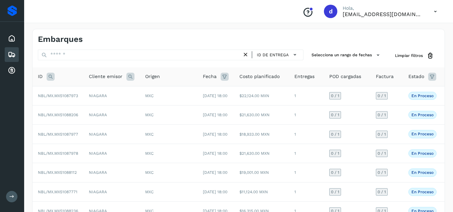
click at [50, 78] on icon at bounding box center [51, 77] width 8 height 8
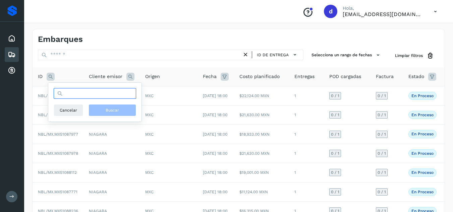
click at [77, 90] on input "text" at bounding box center [95, 93] width 82 height 11
paste input "**********"
type input "**********"
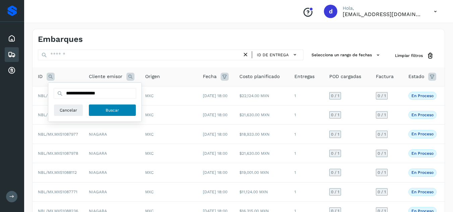
click at [113, 110] on span "Buscar" at bounding box center [112, 110] width 13 height 6
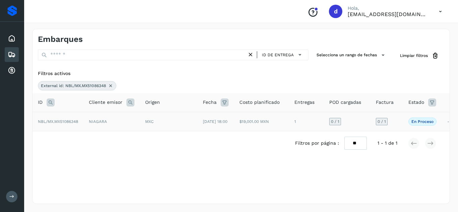
click at [74, 123] on span "NBL/MX.MX51086348" at bounding box center [58, 121] width 40 height 5
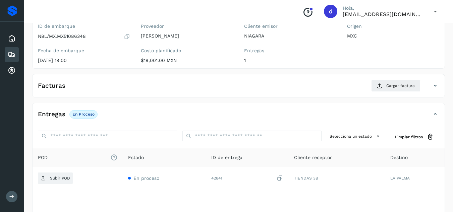
scroll to position [107, 0]
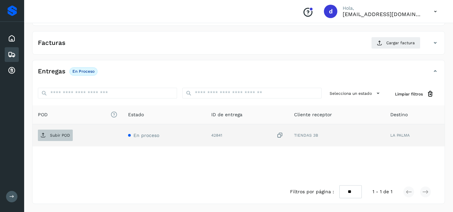
click at [71, 135] on span "Subir POD" at bounding box center [55, 135] width 35 height 11
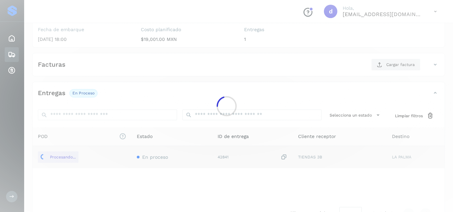
scroll to position [73, 0]
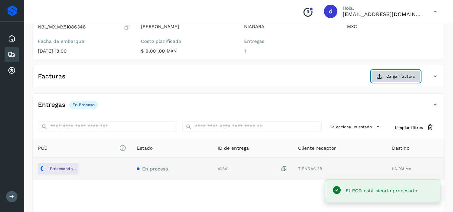
click at [395, 77] on span "Cargar factura" at bounding box center [400, 76] width 28 height 6
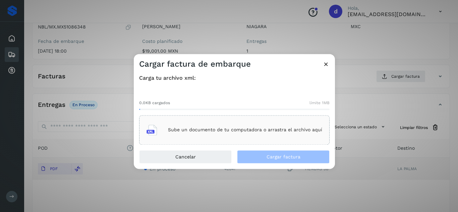
click at [264, 127] on p "Sube un documento de tu computadora o arrastra el archivo aquí" at bounding box center [245, 130] width 154 height 6
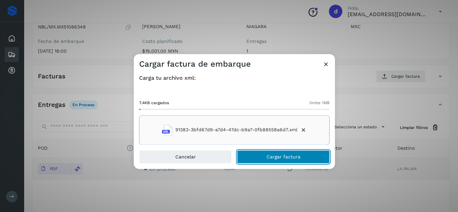
click at [288, 156] on span "Cargar factura" at bounding box center [283, 156] width 34 height 5
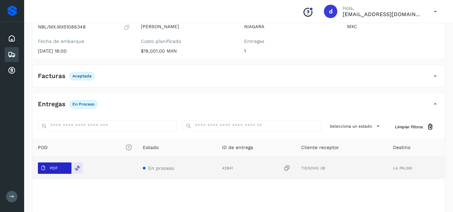
click at [53, 169] on p "PDF" at bounding box center [54, 168] width 8 height 5
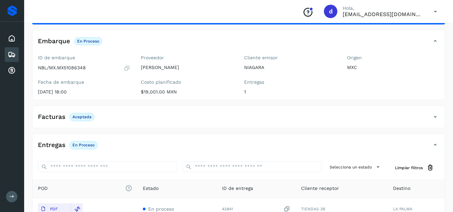
scroll to position [0, 0]
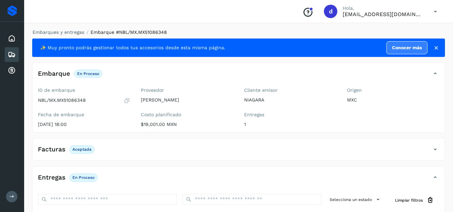
click at [72, 35] on li "Embarques y entregas" at bounding box center [56, 32] width 56 height 7
click at [72, 34] on link "Embarques y entregas" at bounding box center [58, 31] width 52 height 5
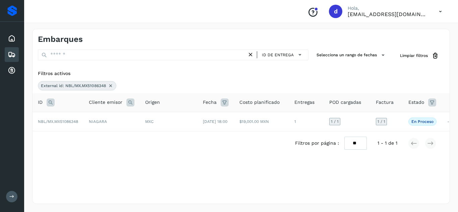
click at [109, 83] on icon at bounding box center [110, 85] width 5 height 5
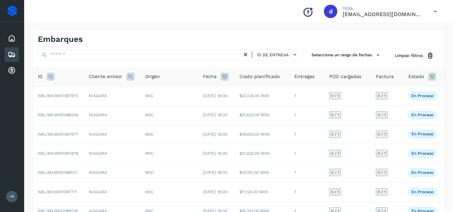
click at [52, 78] on icon at bounding box center [51, 77] width 8 height 8
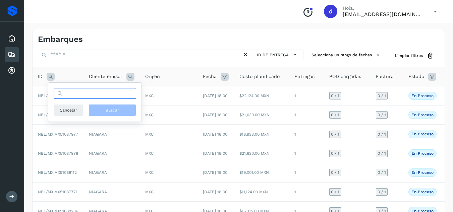
click at [100, 96] on input "text" at bounding box center [95, 93] width 82 height 11
paste input "**********"
type input "**********"
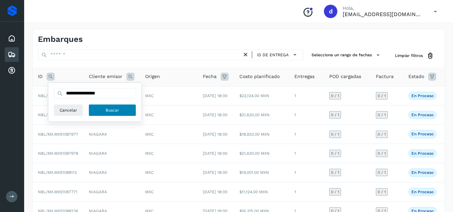
click at [110, 107] on span "Buscar" at bounding box center [112, 110] width 13 height 6
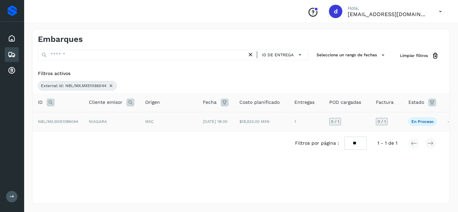
click at [68, 123] on span "NBL/MX.MX51086044" at bounding box center [58, 121] width 40 height 5
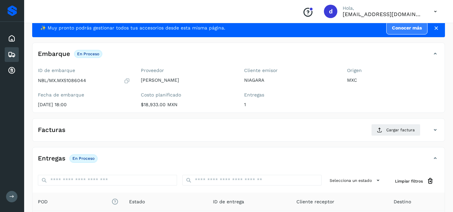
scroll to position [101, 0]
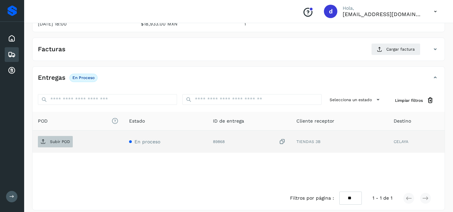
click at [63, 143] on p "Subir POD" at bounding box center [60, 141] width 20 height 5
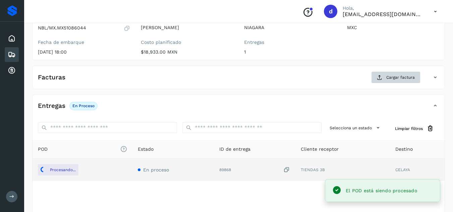
scroll to position [34, 0]
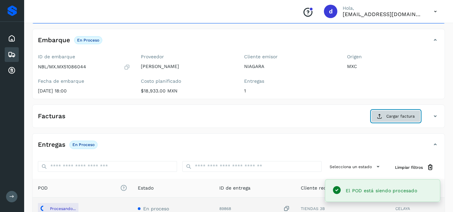
click at [396, 114] on span "Cargar factura" at bounding box center [400, 116] width 28 height 6
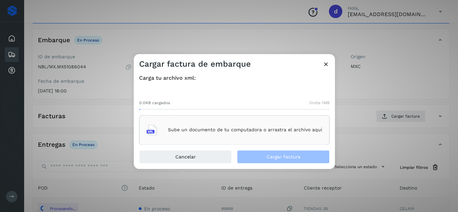
click at [256, 130] on p "Sube un documento de tu computadora o arrastra el archivo aquí" at bounding box center [245, 130] width 154 height 6
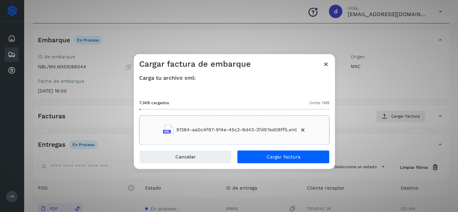
click at [296, 147] on div "Carga tu archivo xml: 7.3KB cargados límite 1MB 91384-aa0c4f97-914e-45c2-9d43-3…" at bounding box center [234, 109] width 201 height 81
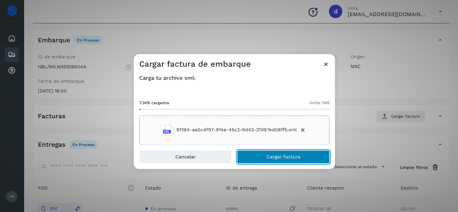
click at [294, 154] on span "Cargar factura" at bounding box center [283, 156] width 34 height 5
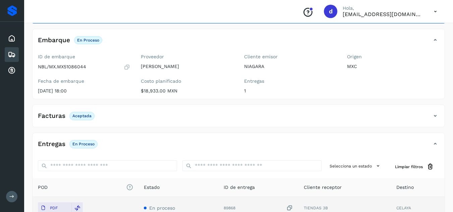
scroll to position [0, 0]
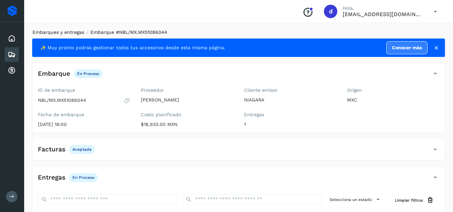
click at [61, 33] on link "Embarques y entregas" at bounding box center [58, 31] width 52 height 5
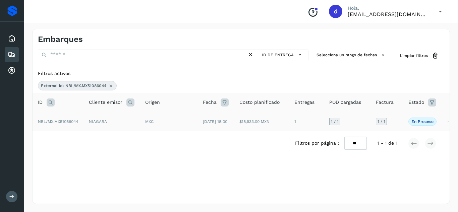
click at [60, 123] on span "NBL/MX.MX51086044" at bounding box center [58, 121] width 40 height 5
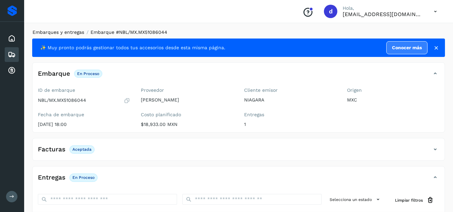
click at [66, 35] on link "Embarques y entregas" at bounding box center [58, 31] width 52 height 5
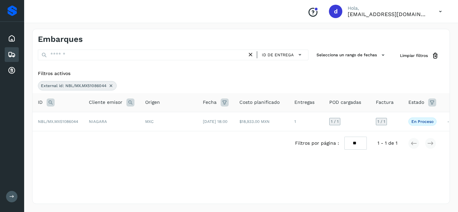
click at [111, 85] on icon at bounding box center [110, 85] width 5 height 5
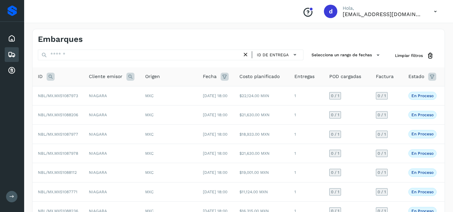
click at [51, 77] on icon at bounding box center [51, 77] width 8 height 8
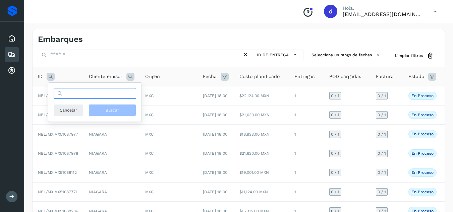
click at [79, 96] on input "text" at bounding box center [95, 93] width 82 height 11
paste input "**********"
type input "**********"
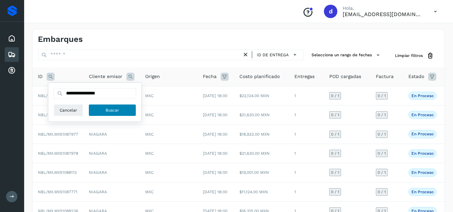
click at [117, 110] on span "Buscar" at bounding box center [112, 110] width 13 height 6
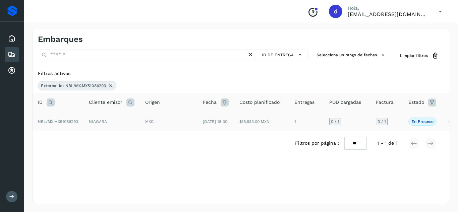
click at [67, 124] on span "NBL/MX.MX51086293" at bounding box center [58, 121] width 40 height 5
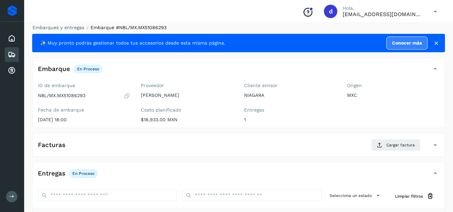
scroll to position [101, 0]
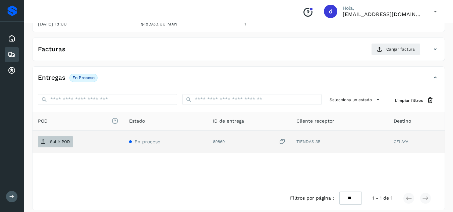
click at [66, 145] on span "Subir POD" at bounding box center [55, 141] width 35 height 11
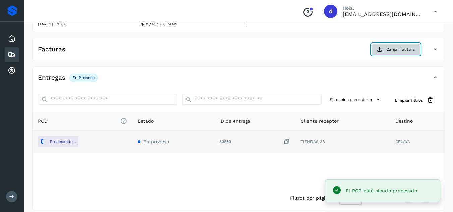
click at [381, 48] on icon at bounding box center [379, 49] width 5 height 5
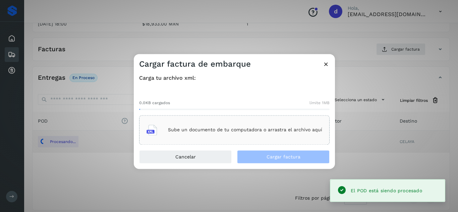
click at [257, 129] on p "Sube un documento de tu computadora o arrastra el archivo aquí" at bounding box center [245, 130] width 154 height 6
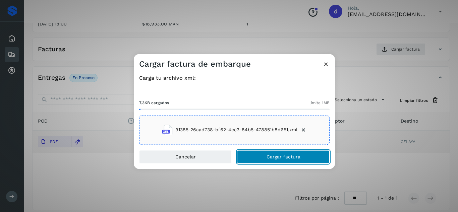
click at [280, 153] on button "Cargar factura" at bounding box center [283, 156] width 92 height 13
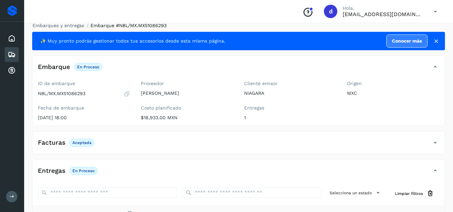
scroll to position [0, 0]
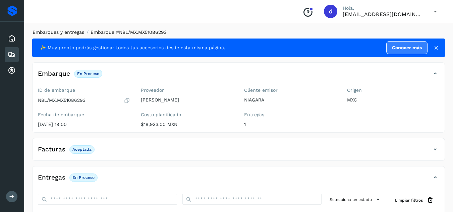
click at [73, 34] on link "Embarques y entregas" at bounding box center [58, 31] width 52 height 5
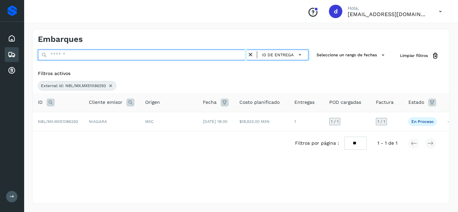
click at [115, 55] on input "text" at bounding box center [142, 55] width 209 height 11
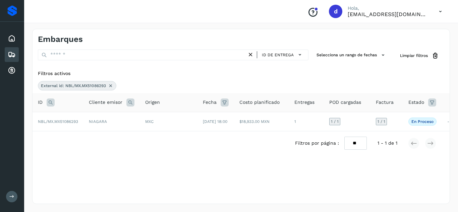
click at [55, 86] on span "External id: NBL/MX.MX51086293" at bounding box center [73, 86] width 65 height 6
click at [110, 84] on icon at bounding box center [110, 85] width 5 height 5
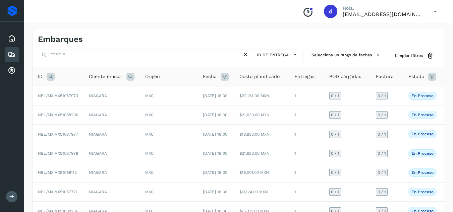
click at [49, 74] on icon at bounding box center [51, 77] width 8 height 8
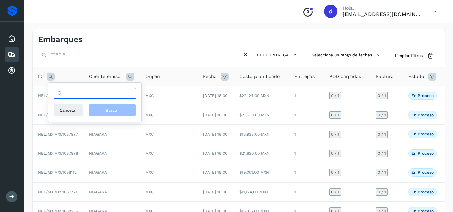
click at [79, 96] on input "text" at bounding box center [95, 93] width 82 height 11
paste input "**********"
type input "**********"
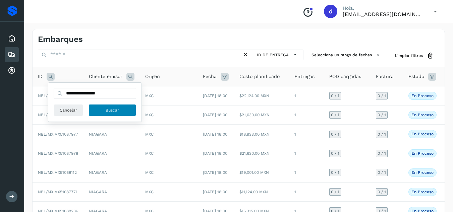
click at [106, 113] on span "Buscar" at bounding box center [112, 110] width 13 height 6
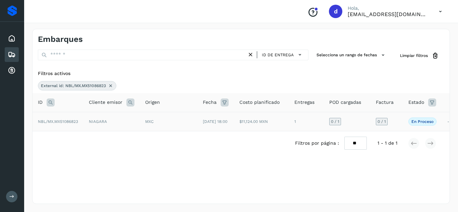
click at [61, 122] on span "NBL/MX.MX51086823" at bounding box center [58, 121] width 40 height 5
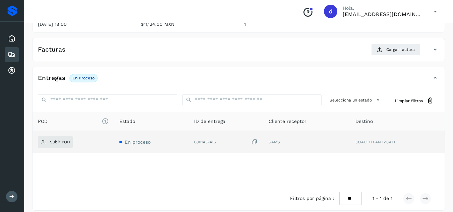
scroll to position [101, 0]
click at [66, 140] on p "Subir POD" at bounding box center [60, 141] width 20 height 5
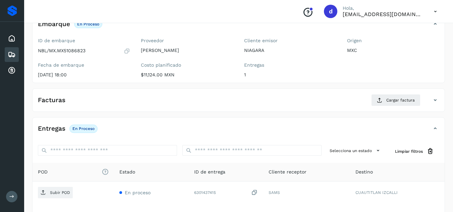
scroll to position [0, 0]
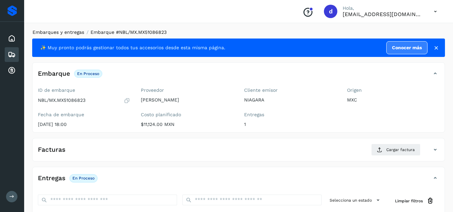
click at [70, 33] on link "Embarques y entregas" at bounding box center [58, 31] width 52 height 5
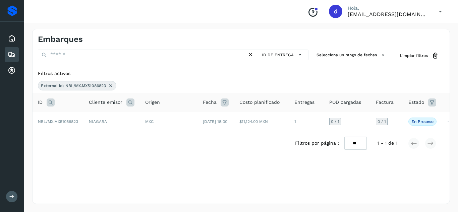
click at [111, 84] on icon at bounding box center [110, 85] width 5 height 5
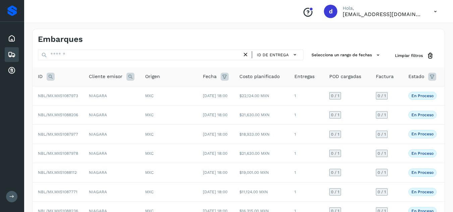
click at [50, 76] on icon at bounding box center [51, 77] width 8 height 8
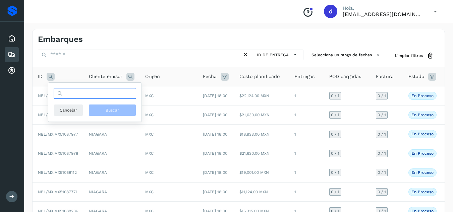
click at [68, 92] on input "text" at bounding box center [95, 93] width 82 height 11
paste input "**********"
type input "**********"
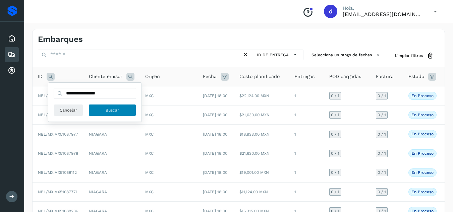
click at [108, 109] on span "Buscar" at bounding box center [112, 110] width 13 height 6
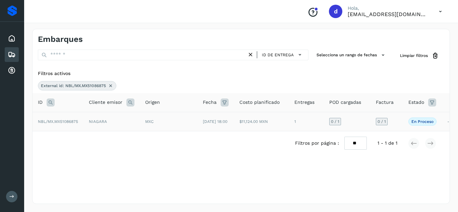
click at [71, 124] on span "NBL/MX.MX51086875" at bounding box center [58, 121] width 40 height 5
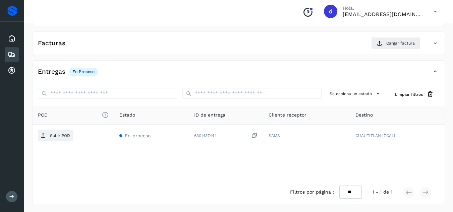
scroll to position [107, 0]
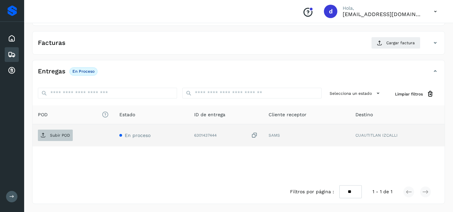
click at [49, 134] on span "Subir POD" at bounding box center [55, 135] width 35 height 11
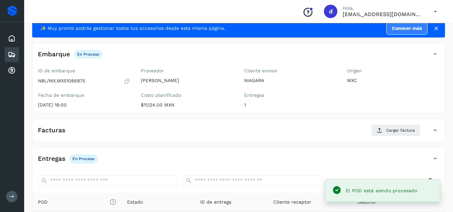
scroll to position [6, 0]
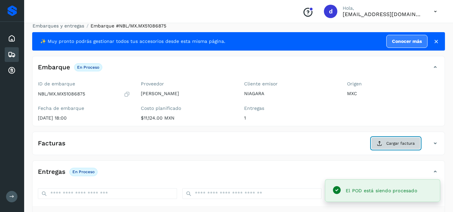
click at [394, 140] on button "Cargar factura" at bounding box center [395, 143] width 49 height 12
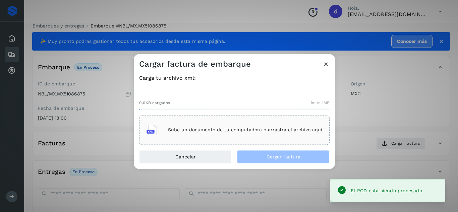
click at [222, 128] on p "Sube un documento de tu computadora o arrastra el archivo aquí" at bounding box center [245, 130] width 154 height 6
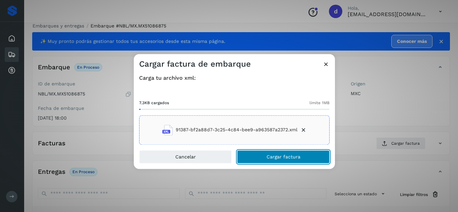
click at [280, 155] on span "Cargar factura" at bounding box center [283, 156] width 34 height 5
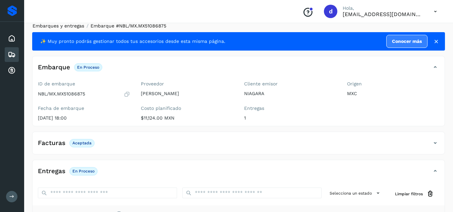
click at [75, 26] on link "Embarques y entregas" at bounding box center [58, 25] width 52 height 5
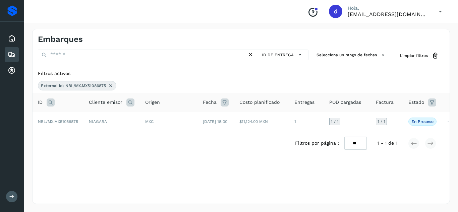
click at [111, 84] on icon at bounding box center [110, 85] width 5 height 5
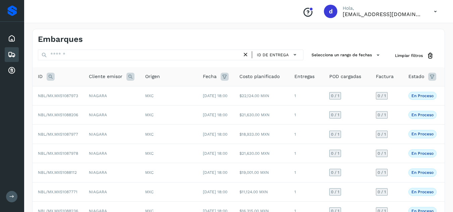
click at [49, 78] on icon at bounding box center [51, 77] width 8 height 8
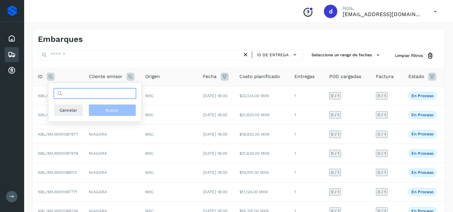
click at [73, 94] on input "text" at bounding box center [95, 93] width 82 height 11
paste input "**********"
type input "**********"
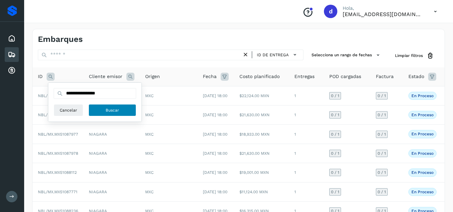
click at [114, 107] on button "Buscar" at bounding box center [112, 110] width 48 height 12
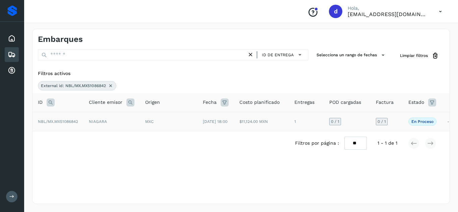
click at [50, 123] on span "NBL/MX.MX51086842" at bounding box center [58, 121] width 40 height 5
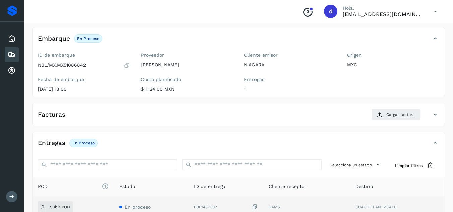
scroll to position [101, 0]
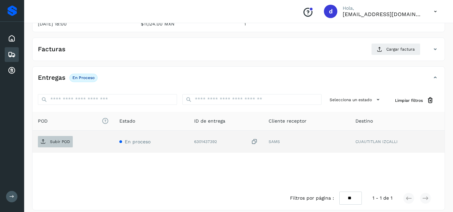
click at [57, 140] on p "Subir POD" at bounding box center [60, 141] width 20 height 5
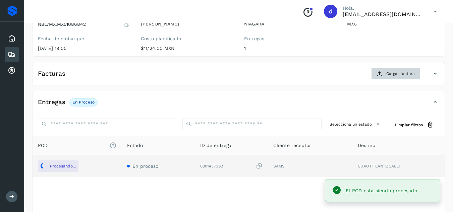
scroll to position [34, 0]
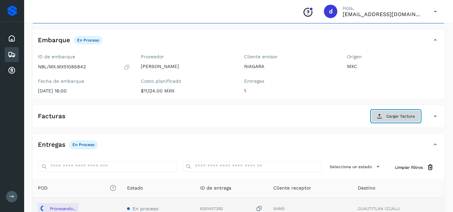
click at [378, 115] on icon at bounding box center [379, 116] width 5 height 5
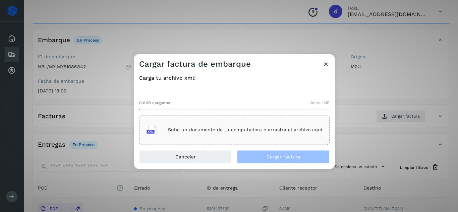
click at [265, 127] on p "Sube un documento de tu computadora o arrastra el archivo aquí" at bounding box center [245, 130] width 154 height 6
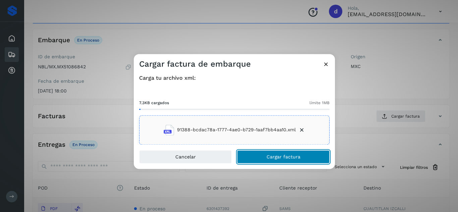
click at [282, 154] on button "Cargar factura" at bounding box center [283, 156] width 92 height 13
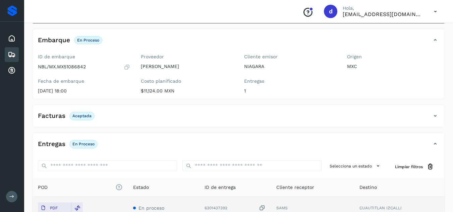
scroll to position [0, 0]
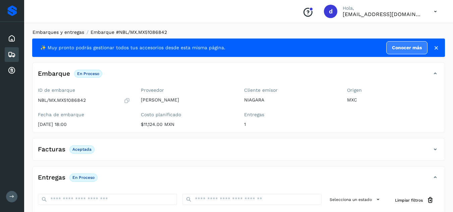
click at [57, 33] on link "Embarques y entregas" at bounding box center [58, 31] width 52 height 5
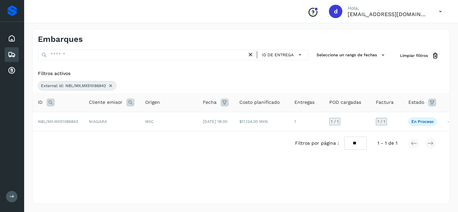
click at [111, 85] on icon at bounding box center [110, 85] width 5 height 5
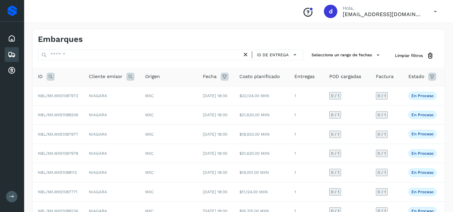
click at [49, 76] on icon at bounding box center [51, 77] width 8 height 8
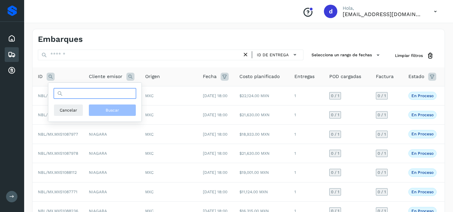
click at [72, 94] on input "text" at bounding box center [95, 93] width 82 height 11
paste input "**********"
type input "**********"
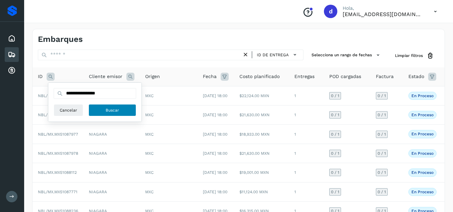
click at [122, 112] on button "Buscar" at bounding box center [112, 110] width 48 height 12
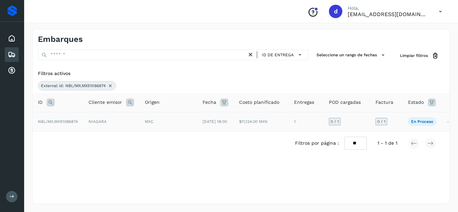
click at [67, 124] on span "NBL/MX.MX51086874" at bounding box center [58, 121] width 40 height 5
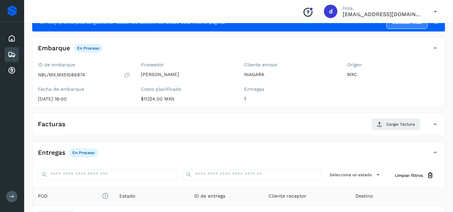
scroll to position [67, 0]
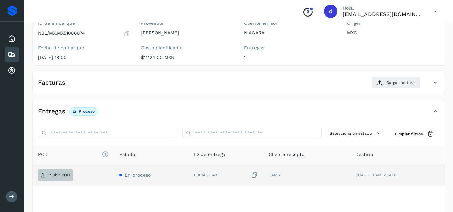
click at [58, 173] on p "Subir POD" at bounding box center [60, 175] width 20 height 5
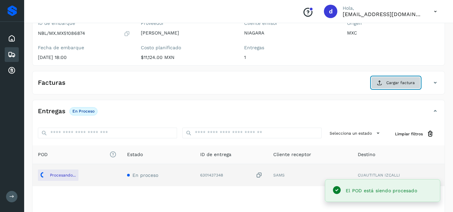
click at [393, 84] on span "Cargar factura" at bounding box center [400, 83] width 28 height 6
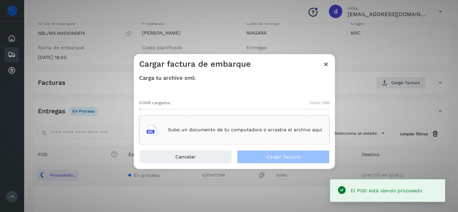
click at [242, 130] on p "Sube un documento de tu computadora o arrastra el archivo aquí" at bounding box center [245, 130] width 154 height 6
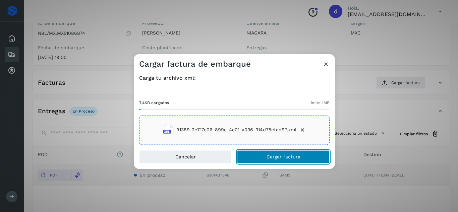
click at [270, 156] on span "Cargar factura" at bounding box center [283, 156] width 34 height 5
